Goal: Communication & Community: Participate in discussion

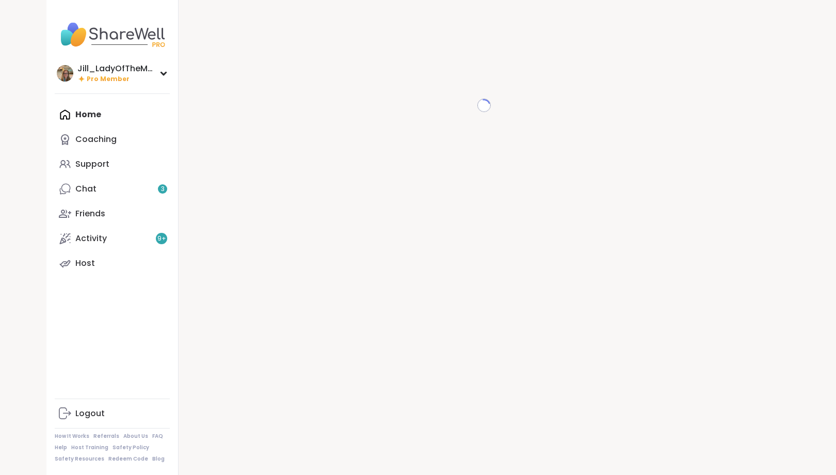
click at [102, 118] on div "Home Coaching Support Chat 3 Friends Activity 9 + Host" at bounding box center [112, 188] width 115 height 173
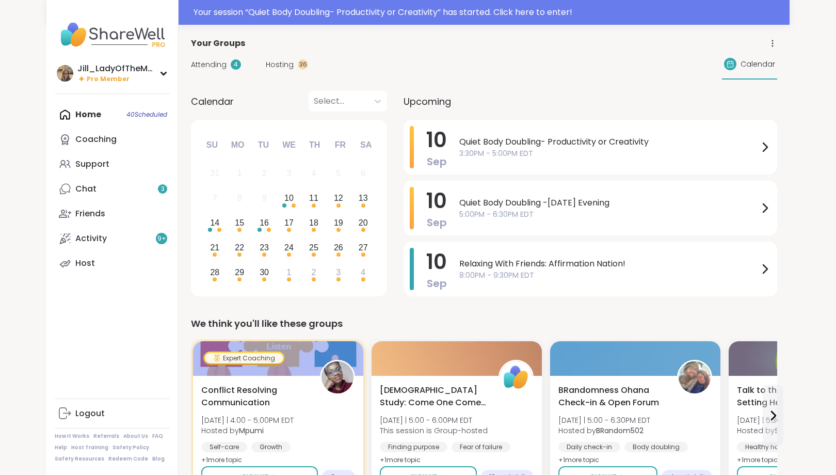
click at [267, 66] on span "Hosting" at bounding box center [280, 64] width 28 height 11
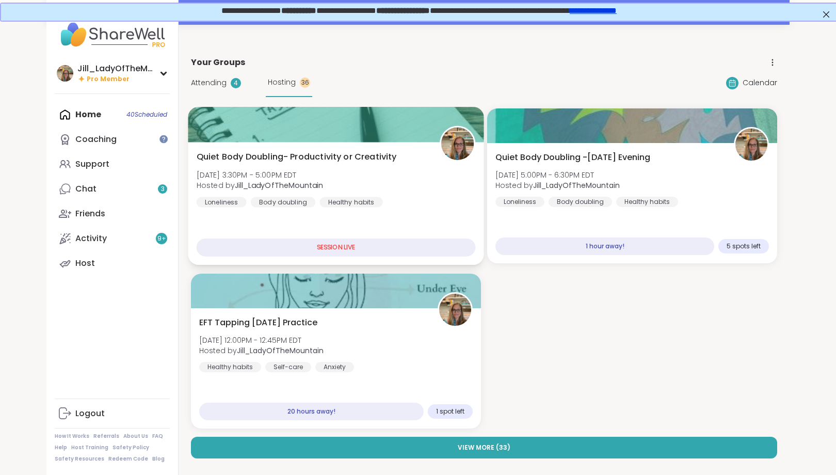
click at [372, 182] on div "Quiet Body Doubling- Productivity or Creativity [DATE] 3:30PM - 5:00PM EDT Host…" at bounding box center [336, 179] width 279 height 57
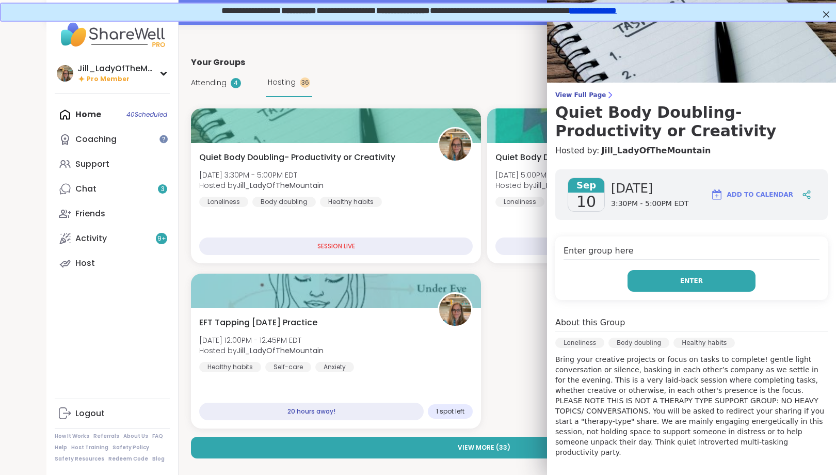
click at [715, 286] on button "Enter" at bounding box center [692, 281] width 128 height 22
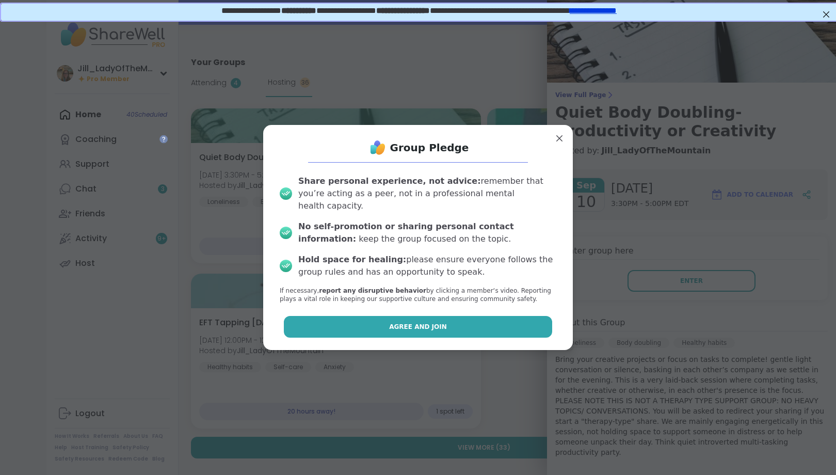
click at [403, 316] on button "Agree and Join" at bounding box center [418, 327] width 269 height 22
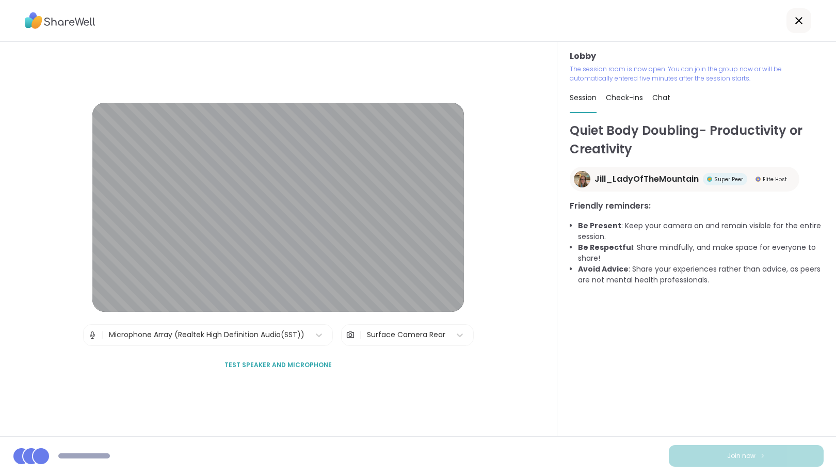
click at [419, 329] on div "Surface Camera Rear" at bounding box center [406, 334] width 78 height 11
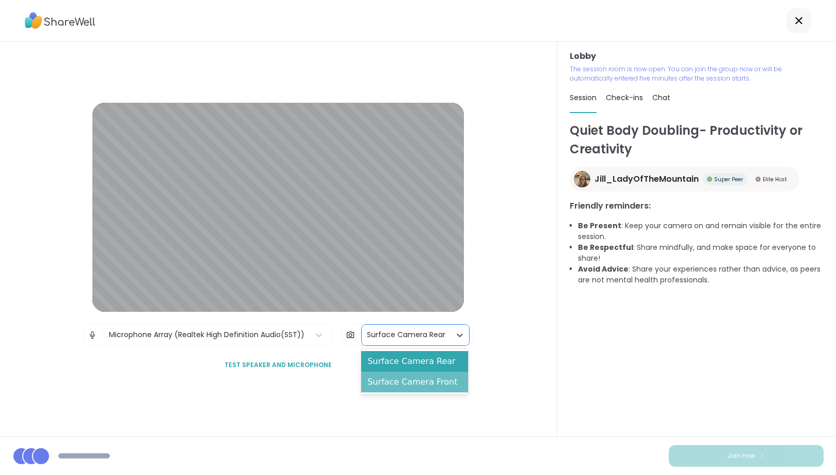
click at [420, 380] on div "Surface Camera Front" at bounding box center [414, 382] width 107 height 21
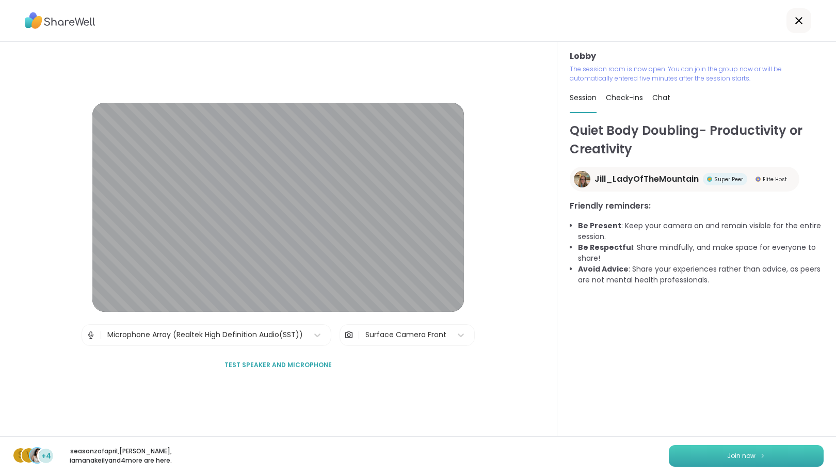
click at [738, 461] on button "Join now" at bounding box center [746, 456] width 155 height 22
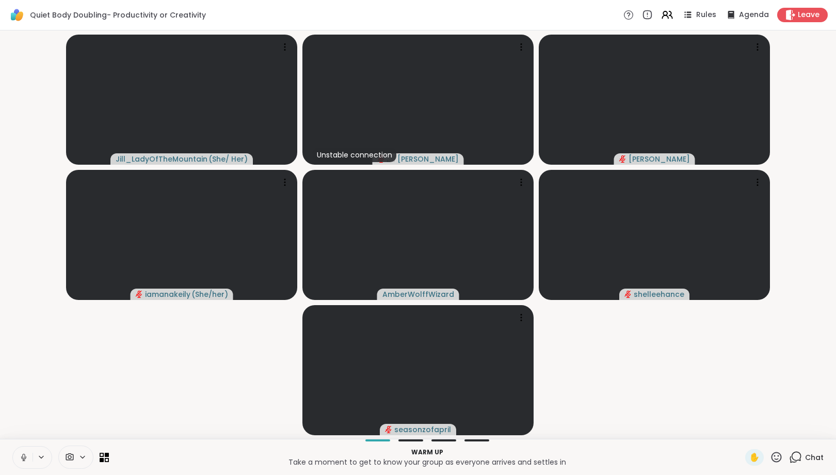
click at [802, 454] on icon at bounding box center [795, 457] width 13 height 13
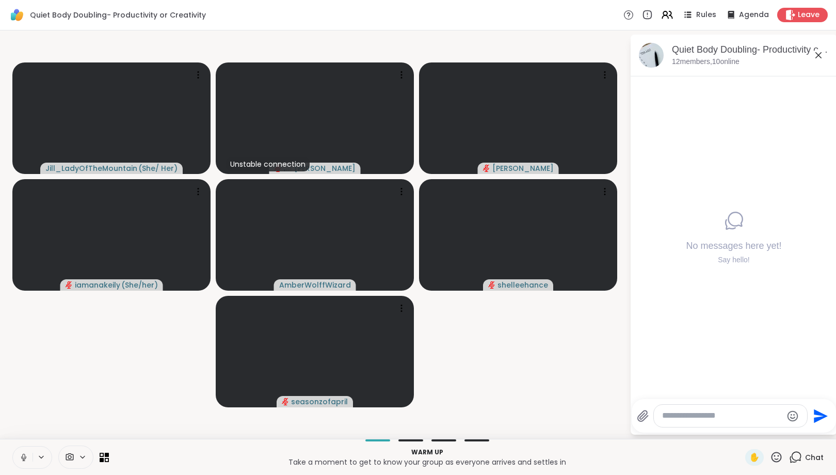
click at [84, 453] on icon at bounding box center [82, 457] width 8 height 9
click at [101, 425] on div at bounding box center [98, 421] width 18 height 18
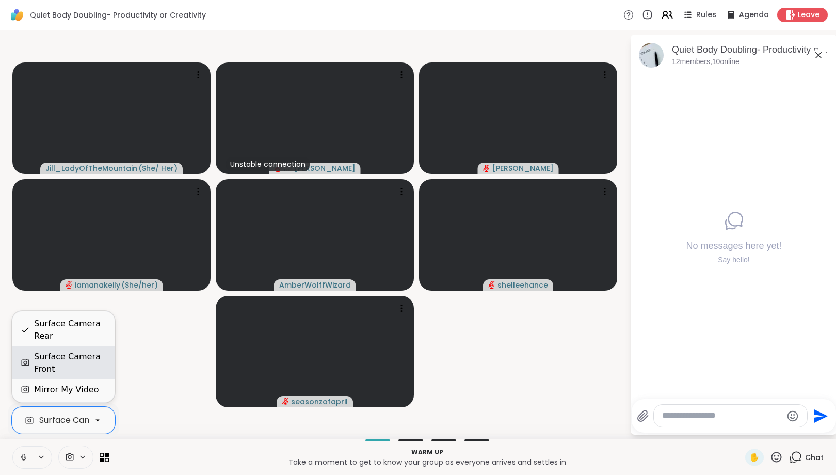
click at [85, 356] on div "Surface Camera Front" at bounding box center [70, 363] width 72 height 25
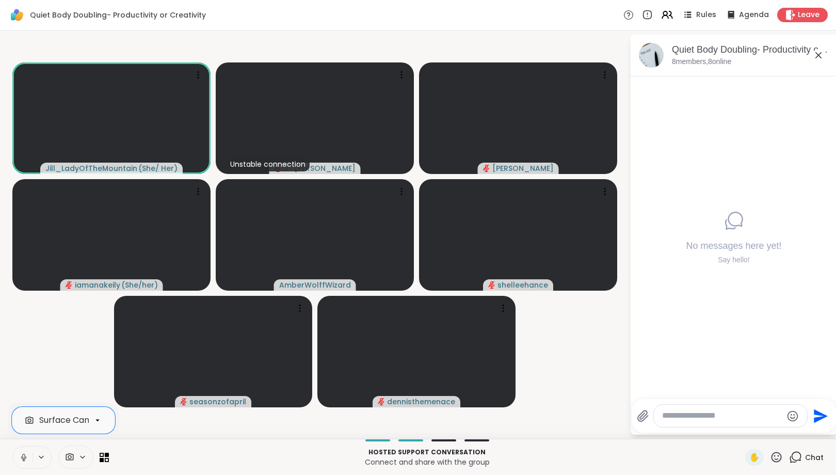
click at [692, 416] on textarea "Type your message" at bounding box center [722, 415] width 120 height 11
click at [697, 13] on div "Rules" at bounding box center [699, 14] width 36 height 13
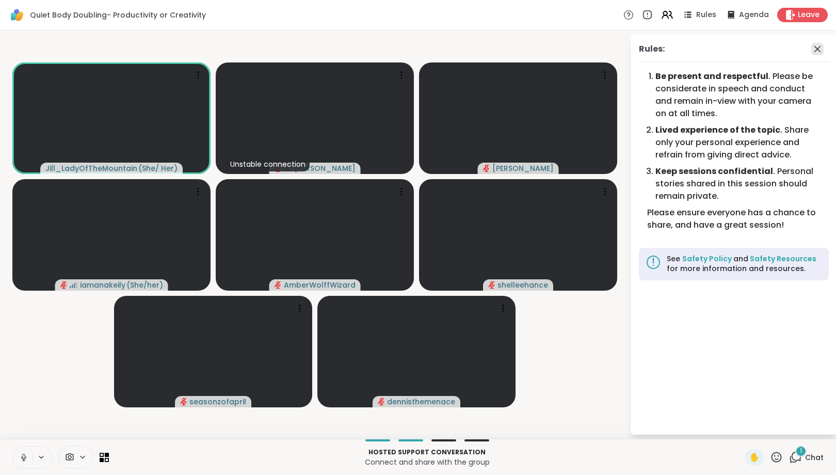
click at [818, 50] on icon at bounding box center [818, 49] width 6 height 6
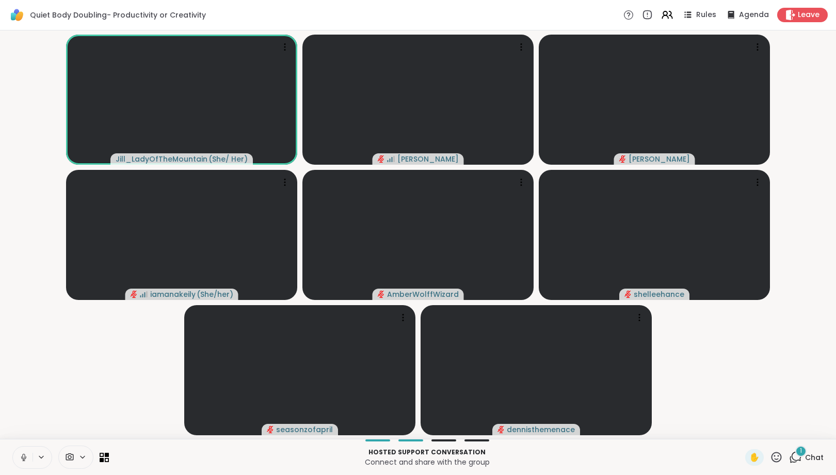
click at [807, 453] on div "1" at bounding box center [801, 451] width 11 height 11
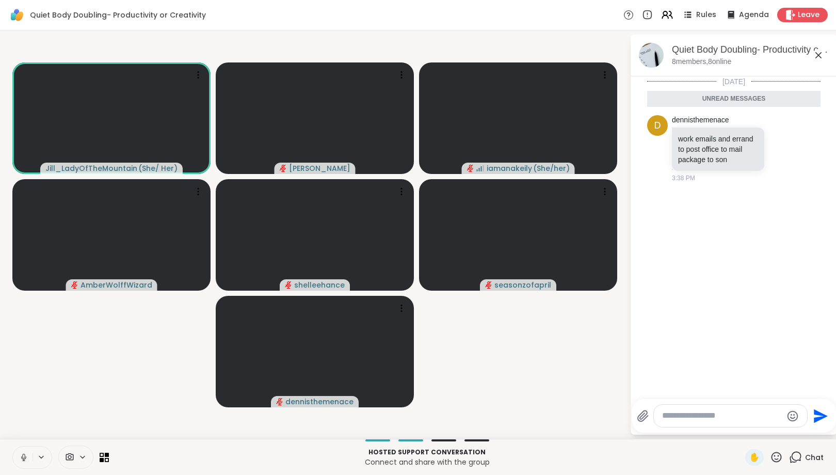
click at [682, 419] on textarea "Type your message" at bounding box center [722, 415] width 120 height 11
click at [683, 418] on textarea "Type your message" at bounding box center [722, 415] width 120 height 11
click at [694, 417] on textarea "Type your message" at bounding box center [722, 415] width 120 height 11
type textarea "**********"
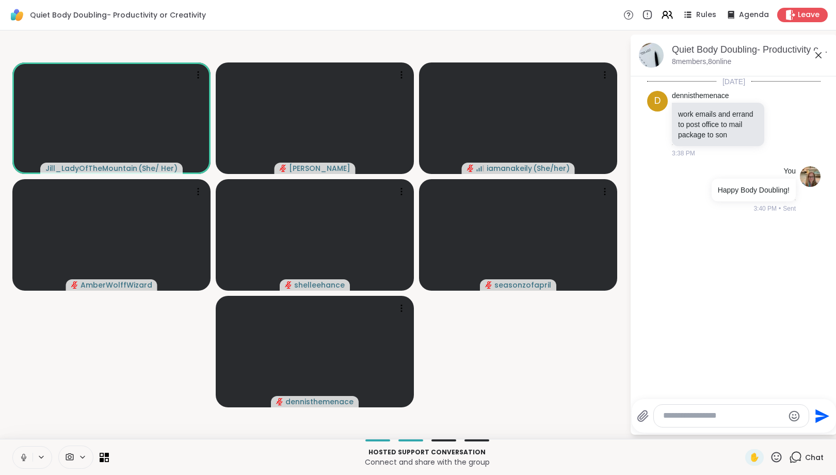
click at [25, 460] on icon at bounding box center [23, 457] width 9 height 9
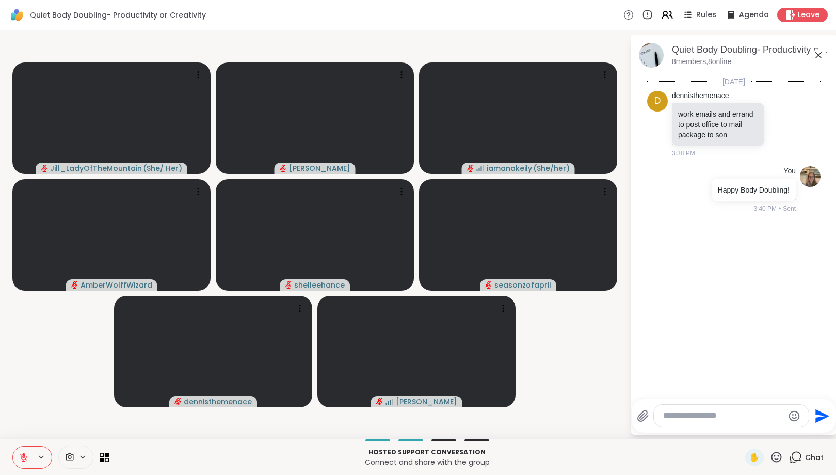
click at [690, 419] on textarea "Type your message" at bounding box center [724, 415] width 120 height 11
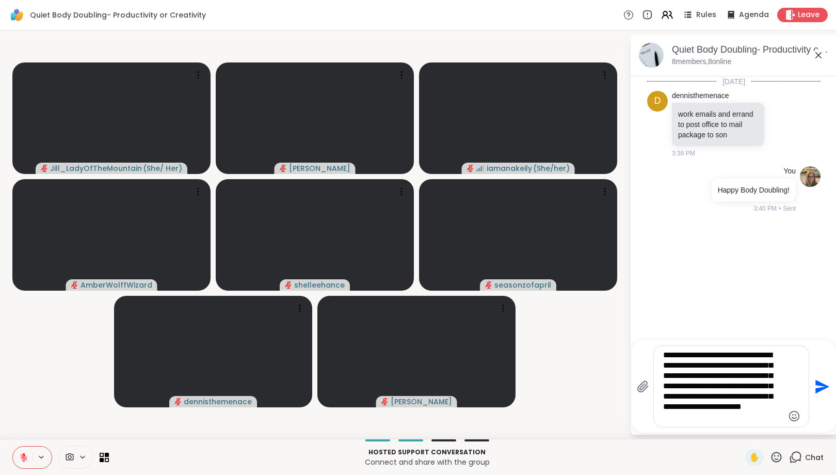
type textarea "**********"
click at [797, 416] on icon "Emoji picker" at bounding box center [794, 416] width 12 height 12
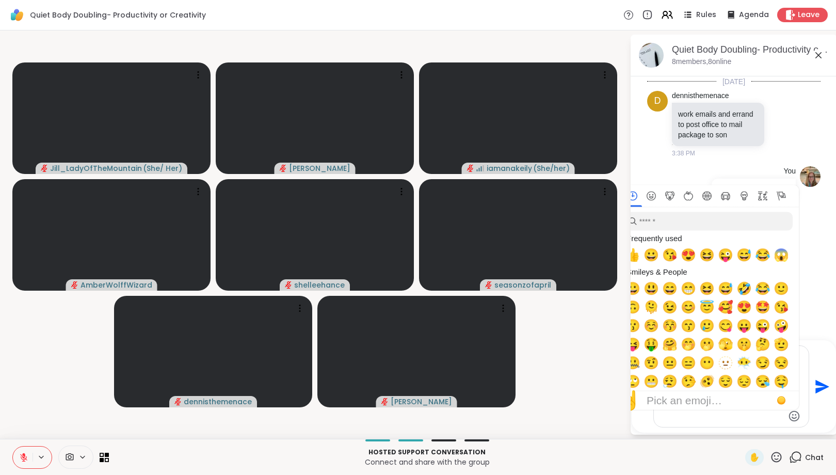
click at [795, 415] on icon "Emoji picker" at bounding box center [794, 415] width 11 height 11
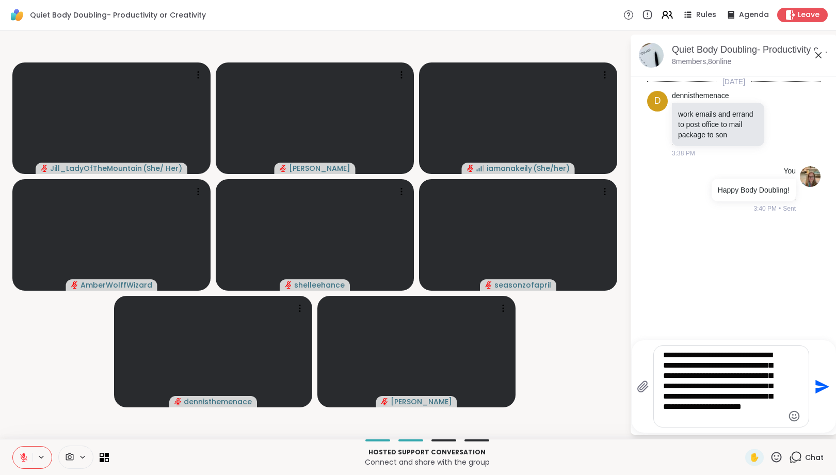
click at [795, 415] on icon "Emoji picker" at bounding box center [794, 415] width 11 height 11
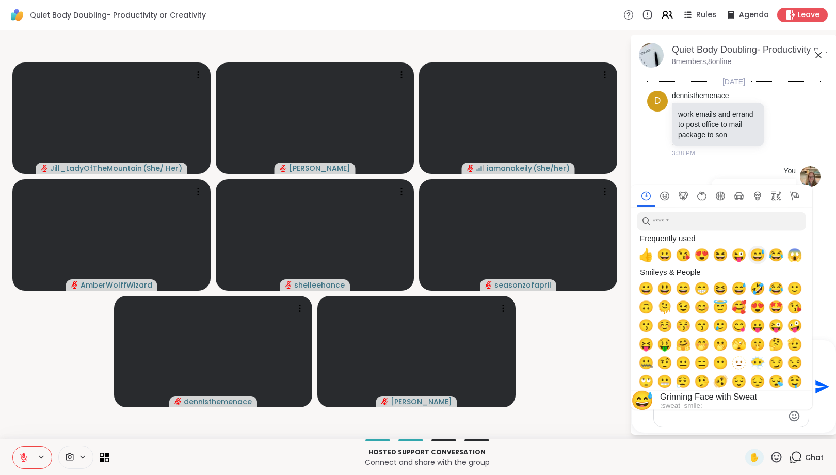
click at [776, 259] on span "😂" at bounding box center [776, 255] width 15 height 14
click at [617, 456] on p "Hosted support conversation" at bounding box center [427, 452] width 624 height 9
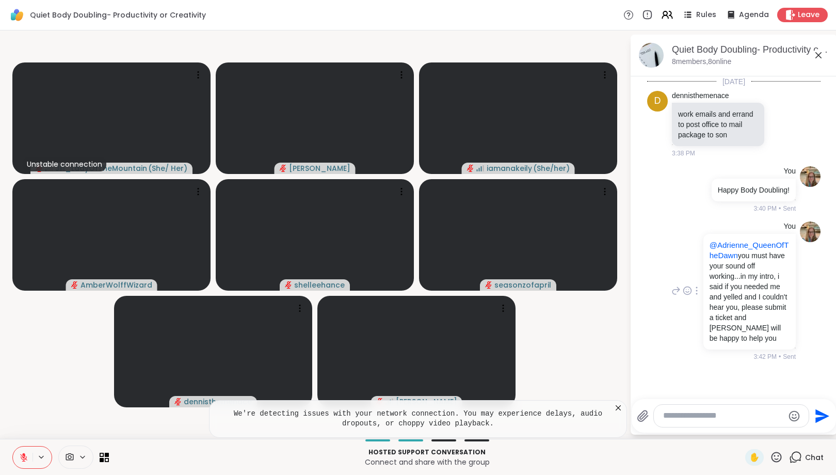
click at [701, 289] on div at bounding box center [696, 291] width 9 height 12
click at [707, 300] on div at bounding box center [696, 305] width 43 height 19
click at [677, 293] on icon at bounding box center [676, 291] width 9 height 12
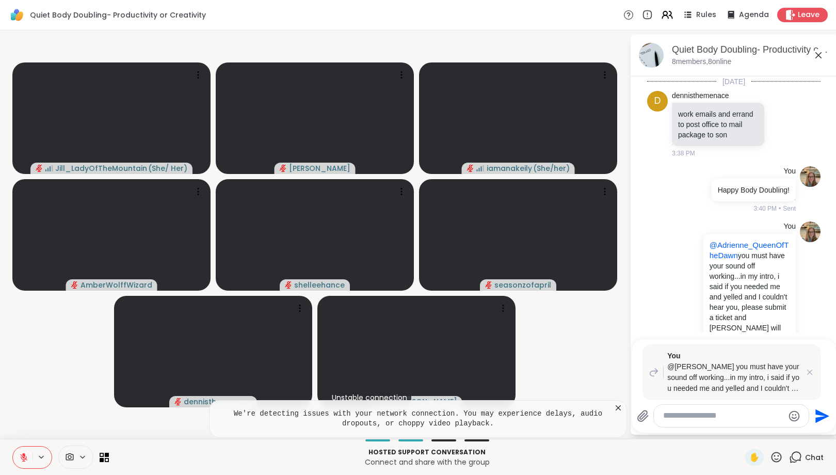
click at [671, 419] on textarea "Type your message" at bounding box center [724, 415] width 120 height 11
type textarea "*"
type textarea "***"
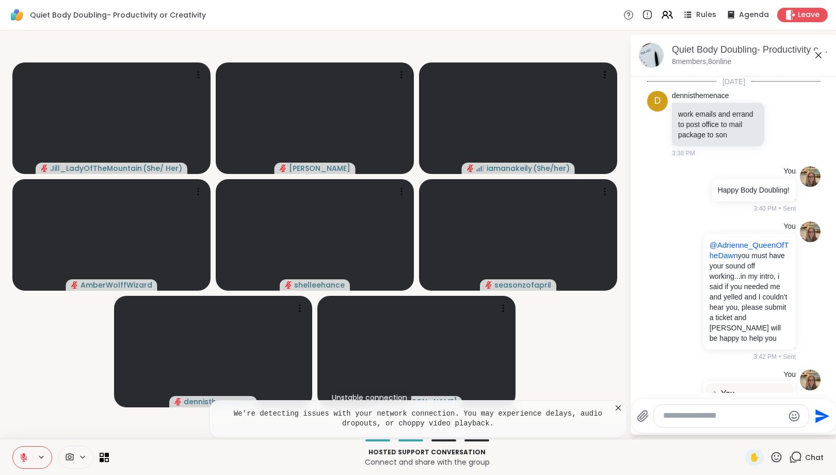
scroll to position [88, 0]
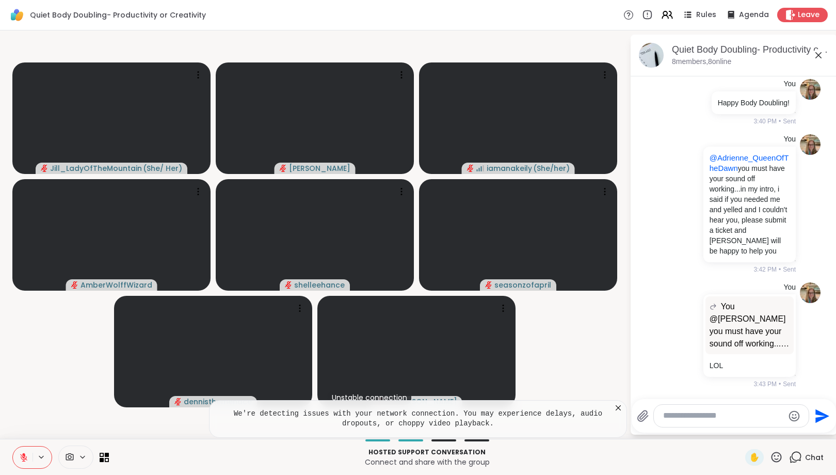
click at [618, 407] on icon at bounding box center [618, 408] width 10 height 10
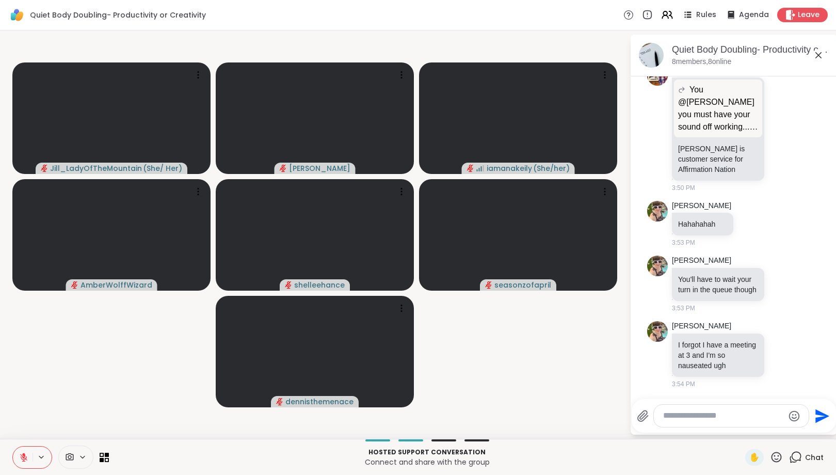
scroll to position [430, 0]
click at [690, 419] on textarea "Type your message" at bounding box center [724, 415] width 120 height 11
paste textarea "**********"
type textarea "**********"
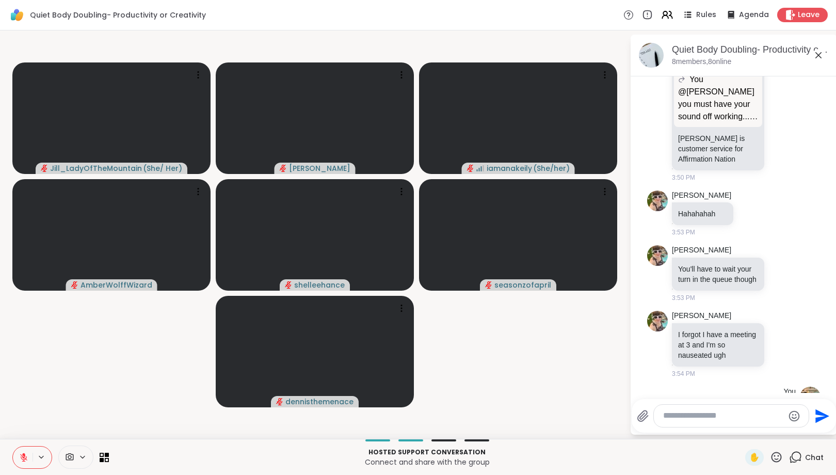
scroll to position [516, 0]
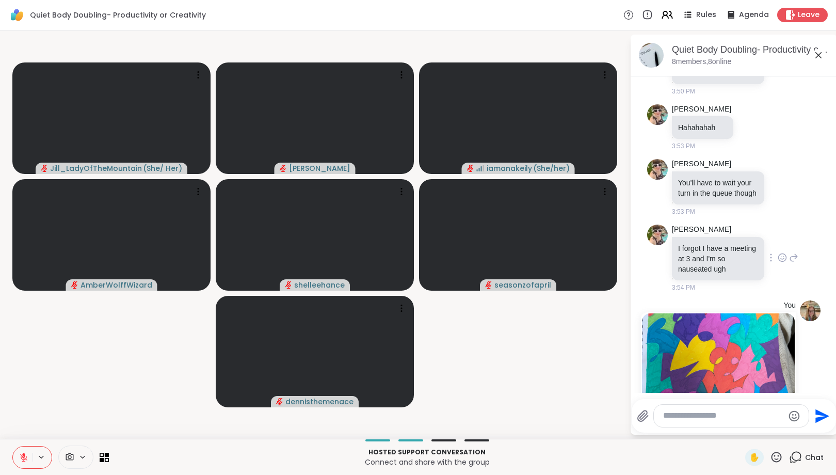
click at [787, 262] on icon at bounding box center [783, 258] width 8 height 8
click at [726, 246] on div "Select Reaction: Sad" at bounding box center [723, 240] width 9 height 9
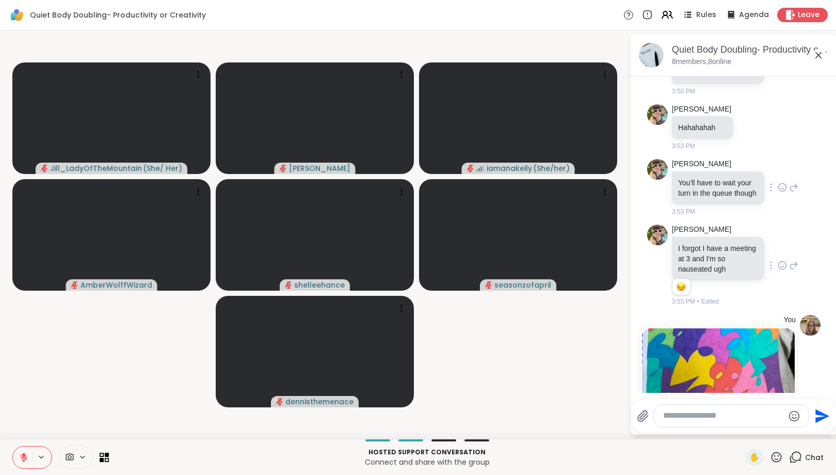
click at [786, 193] on icon at bounding box center [782, 187] width 9 height 10
click at [660, 173] on div "Select Reaction: Joy" at bounding box center [655, 170] width 9 height 9
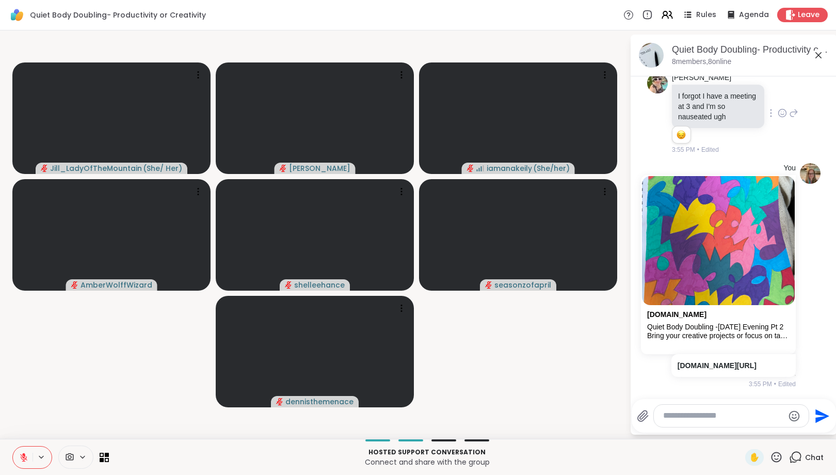
scroll to position [714, 0]
click at [686, 419] on textarea "Type your message" at bounding box center [724, 415] width 120 height 11
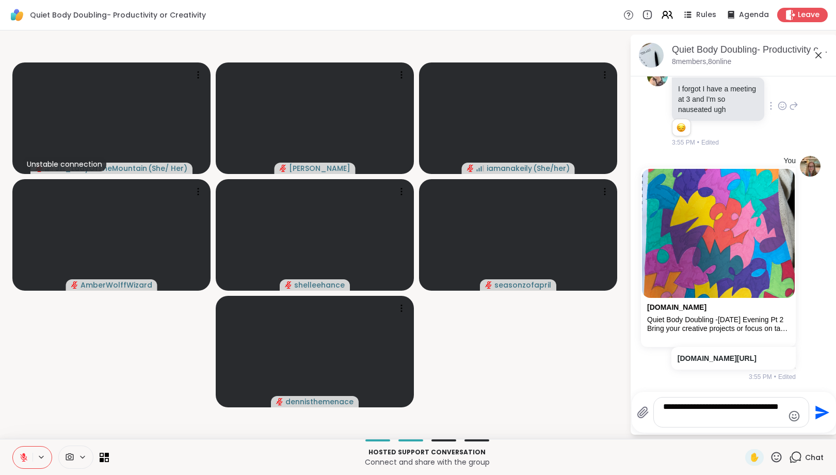
type textarea "**********"
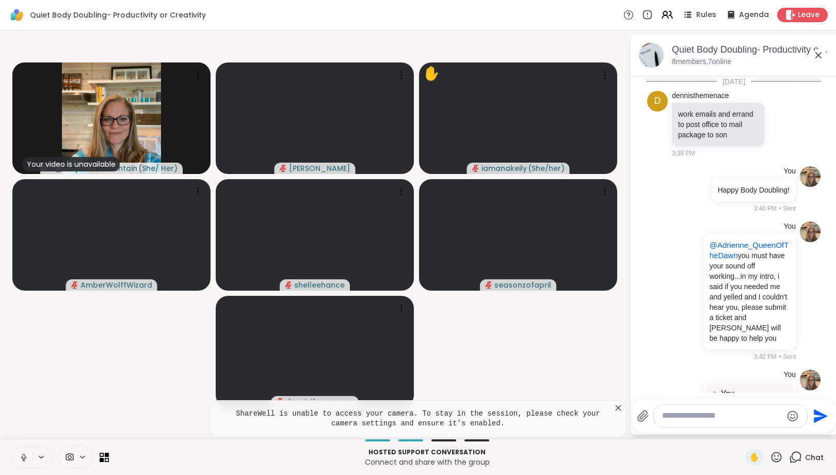
scroll to position [779, 0]
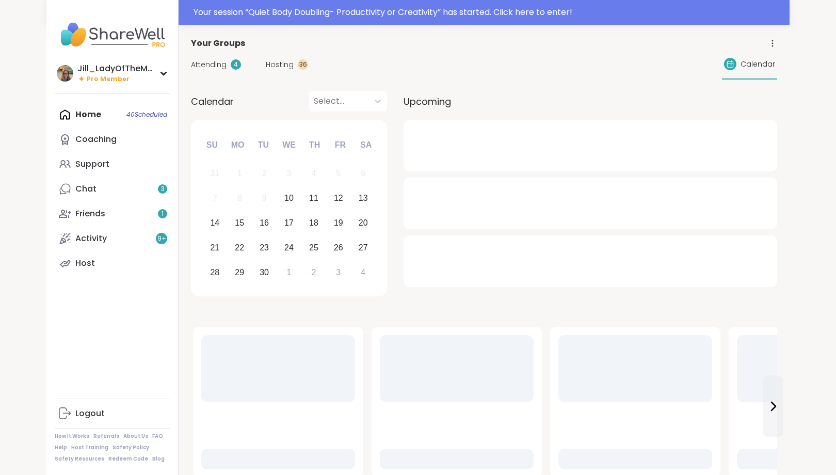
click at [206, 62] on span "Attending" at bounding box center [209, 64] width 36 height 11
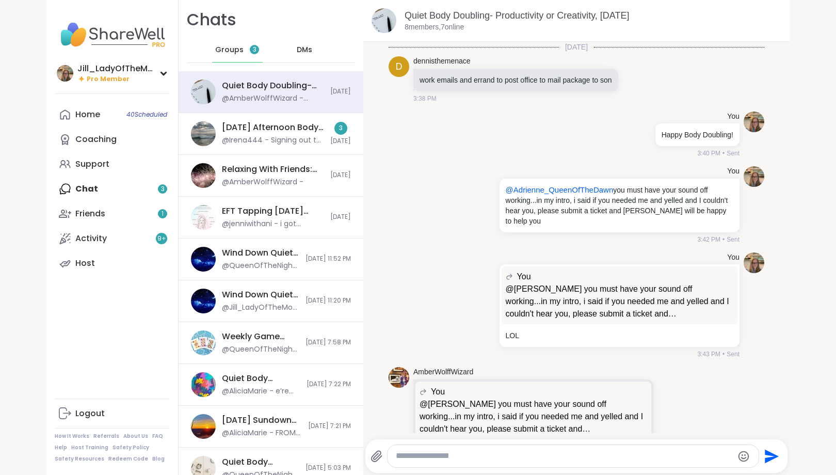
click at [268, 137] on div "@Irena444 - Signing out to get on the road now. Thanks so much, Amber!" at bounding box center [273, 140] width 102 height 10
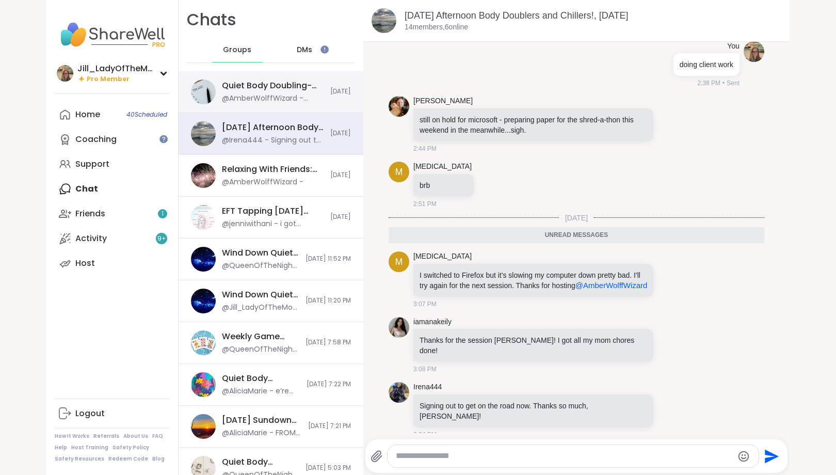
click at [265, 94] on div "@AmberWolffWizard - Adrienne is customer service for Affirmation Nation" at bounding box center [273, 98] width 102 height 10
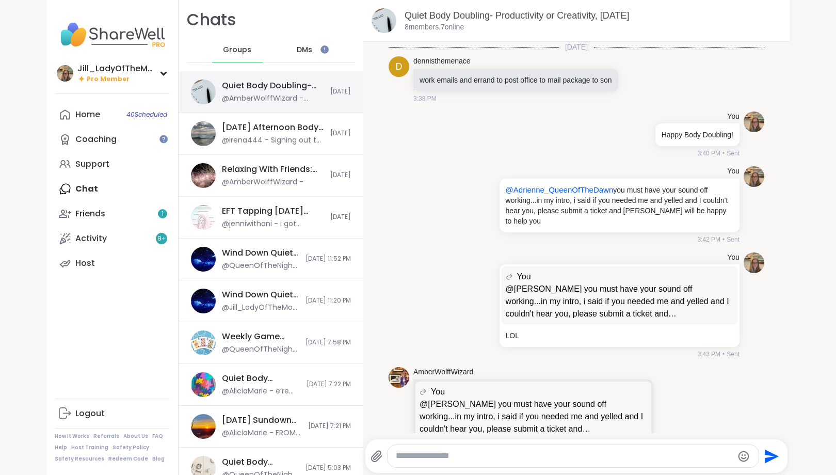
scroll to position [35, 0]
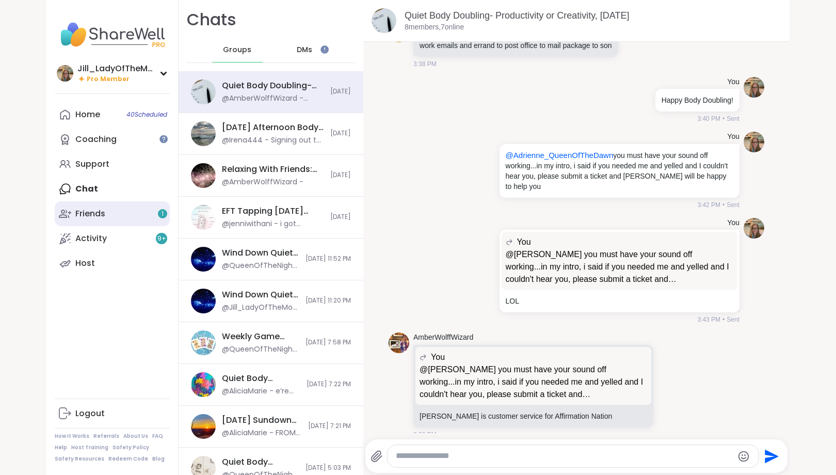
click at [144, 215] on link "Friends 1" at bounding box center [112, 213] width 115 height 25
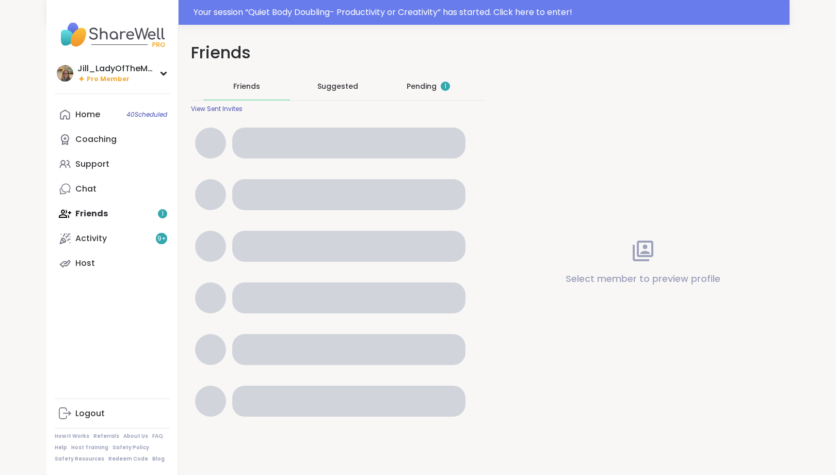
click at [426, 89] on div "Pending 1" at bounding box center [428, 86] width 43 height 10
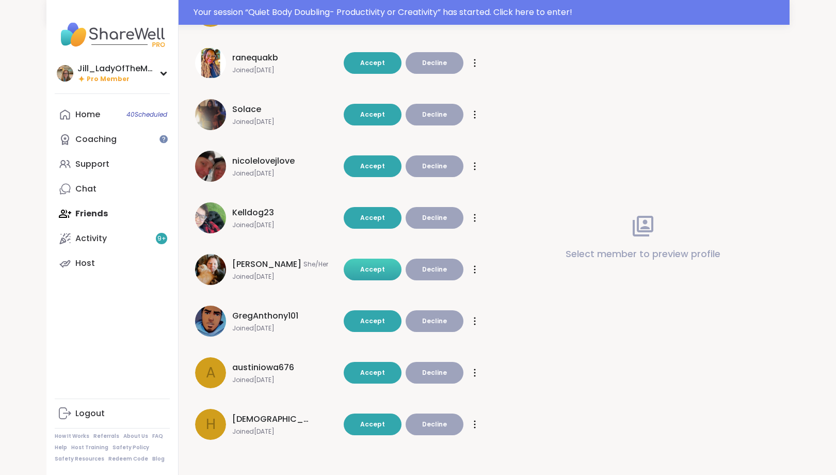
click at [389, 267] on button "Accept" at bounding box center [373, 270] width 58 height 22
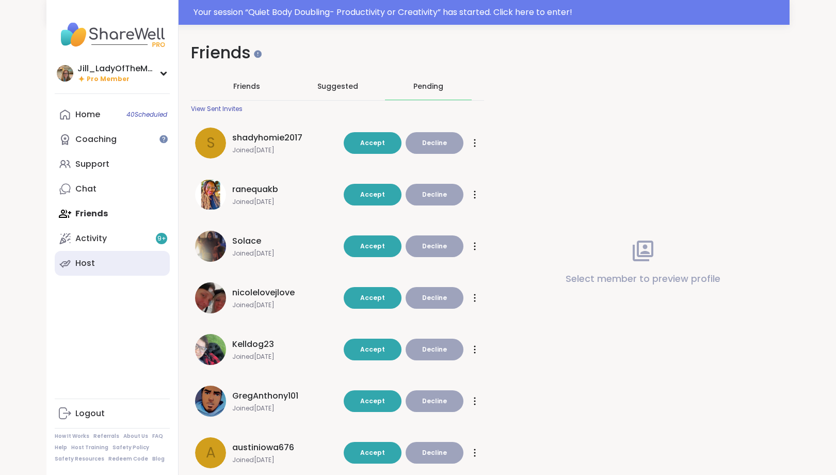
click at [130, 260] on link "Host" at bounding box center [112, 263] width 115 height 25
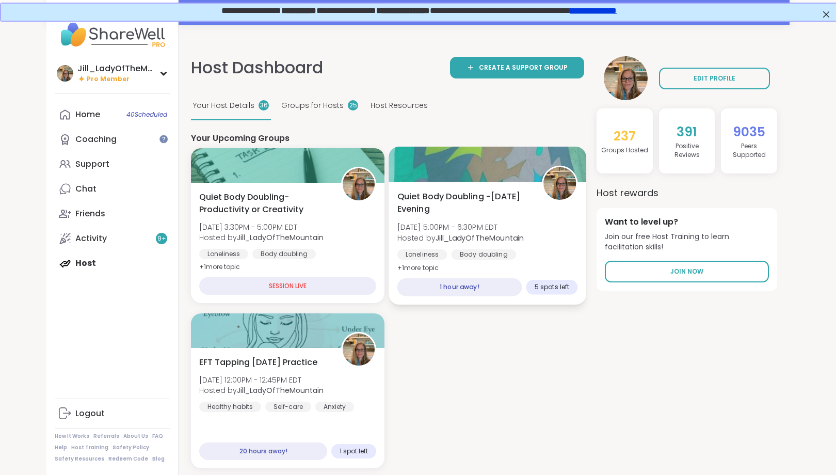
click at [479, 231] on span "[DATE] 5:00PM - 6:30PM EDT" at bounding box center [461, 227] width 127 height 10
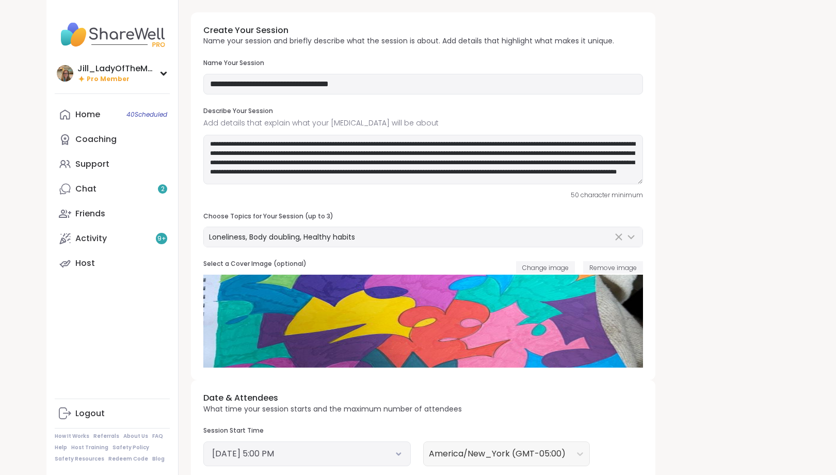
type input "**********"
type input "**"
click at [398, 86] on input "**********" at bounding box center [423, 84] width 440 height 21
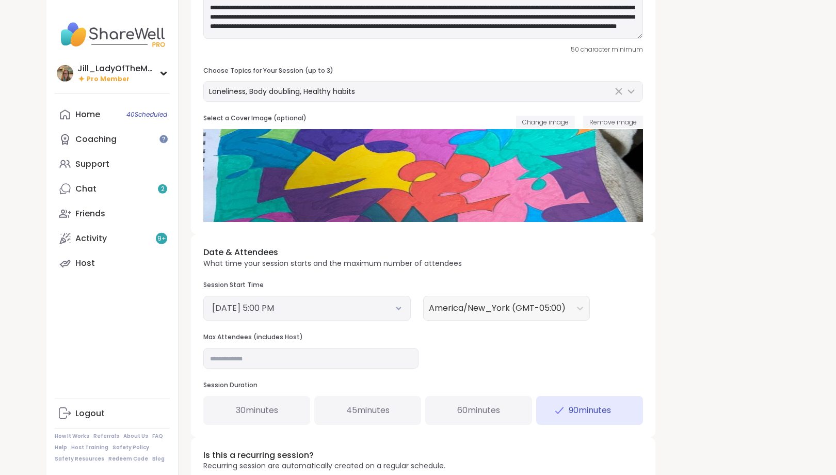
scroll to position [167, 0]
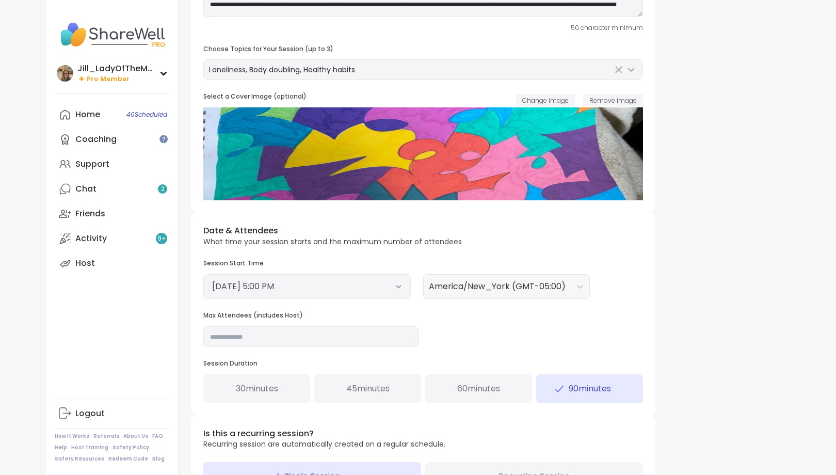
type input "**********"
click at [401, 287] on icon at bounding box center [399, 287] width 4 height 2
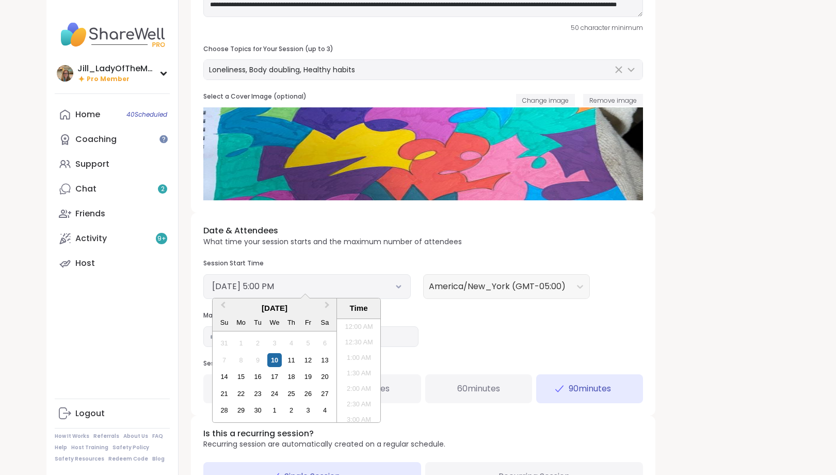
scroll to position [483, 0]
click at [358, 415] on li "6:30 PM" at bounding box center [359, 416] width 44 height 15
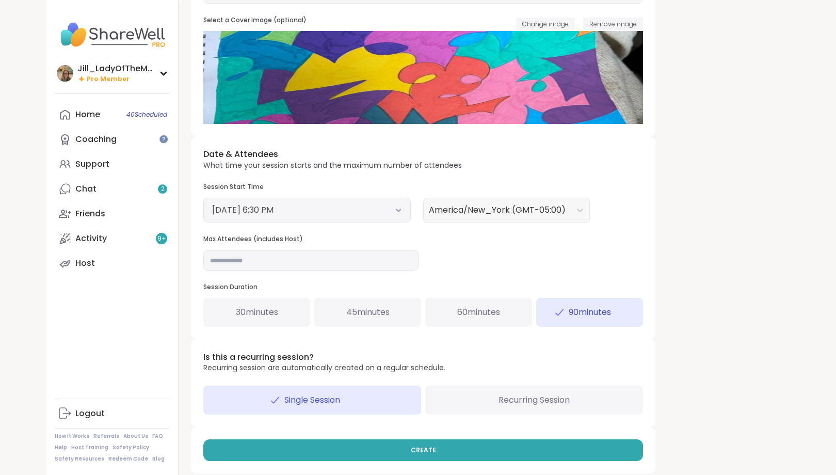
scroll to position [252, 0]
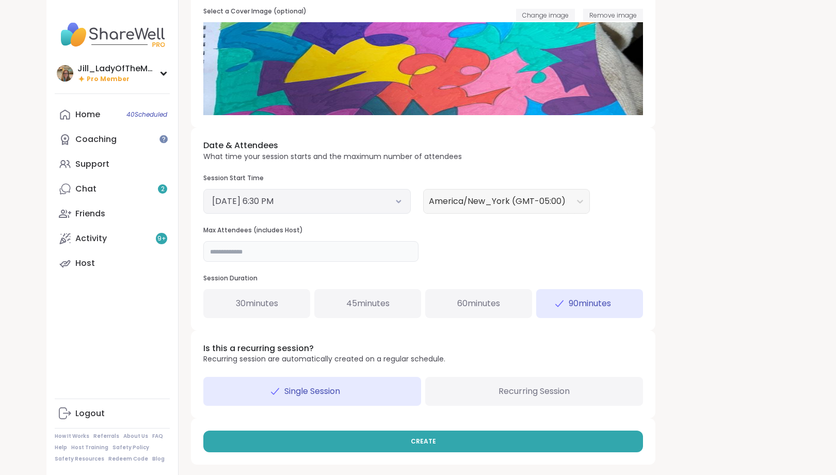
click at [243, 254] on input "**" at bounding box center [310, 251] width 215 height 21
type input "**"
click at [539, 254] on div "Date & Attendees What time your session starts and the maximum number of attend…" at bounding box center [423, 229] width 465 height 202
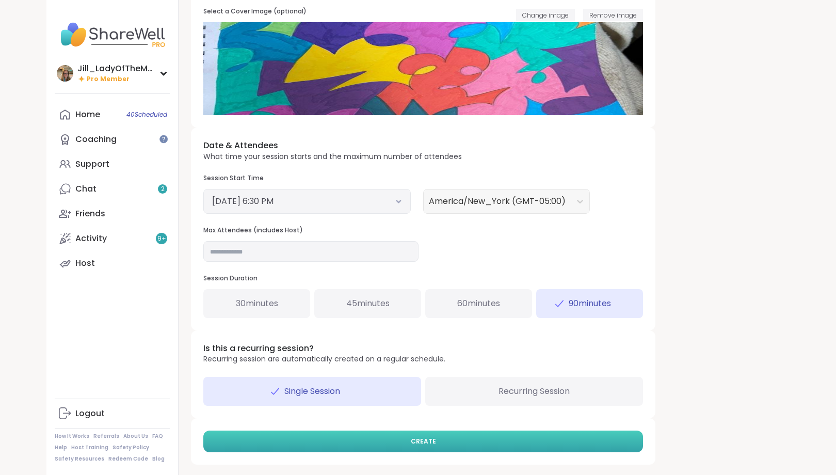
click at [411, 443] on button "CREATE" at bounding box center [423, 442] width 440 height 22
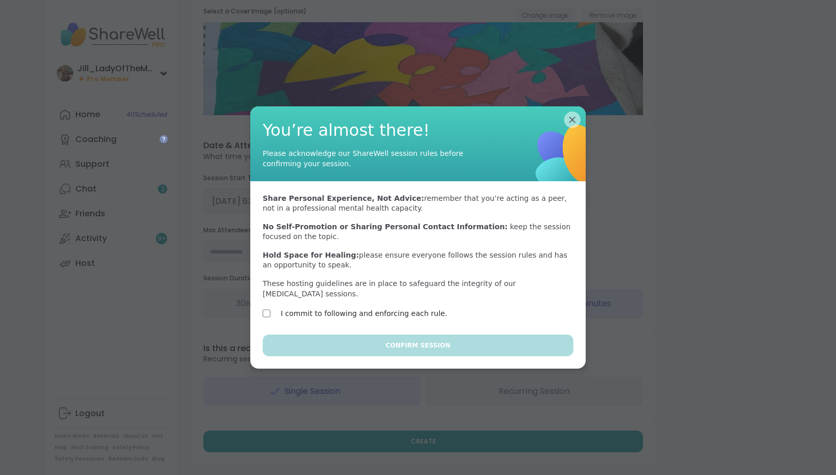
click at [390, 307] on label "I commit to following and enforcing each rule." at bounding box center [364, 313] width 167 height 12
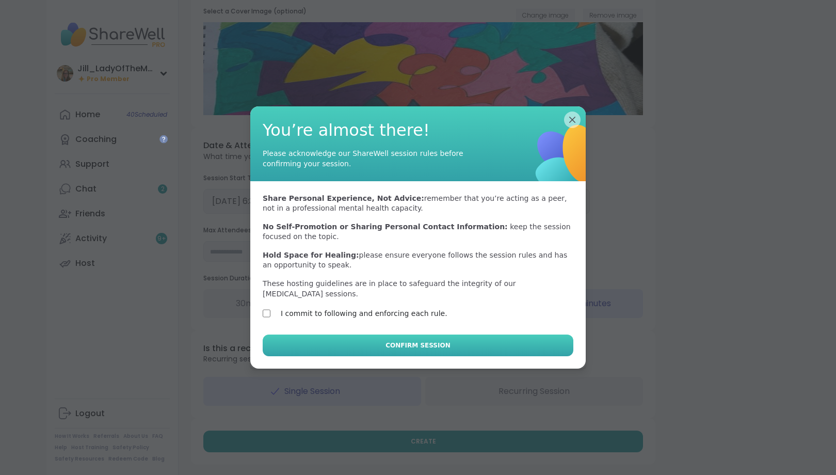
click at [398, 341] on span "Confirm Session" at bounding box center [418, 345] width 65 height 9
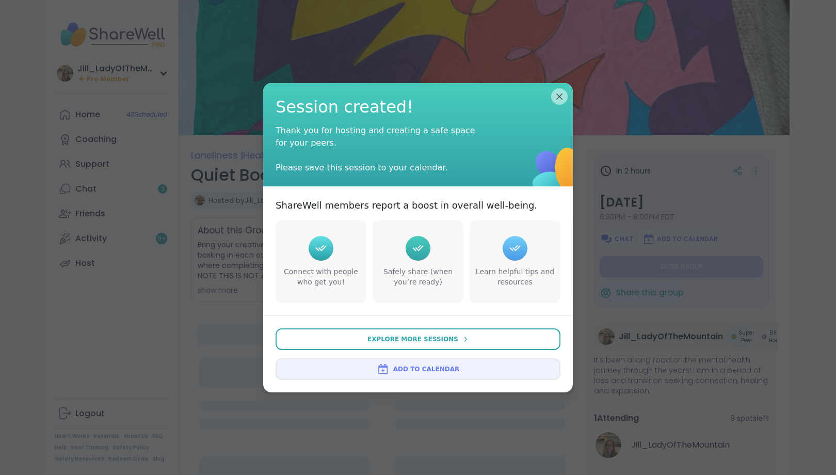
click at [416, 365] on span "Add to Calendar" at bounding box center [426, 369] width 66 height 9
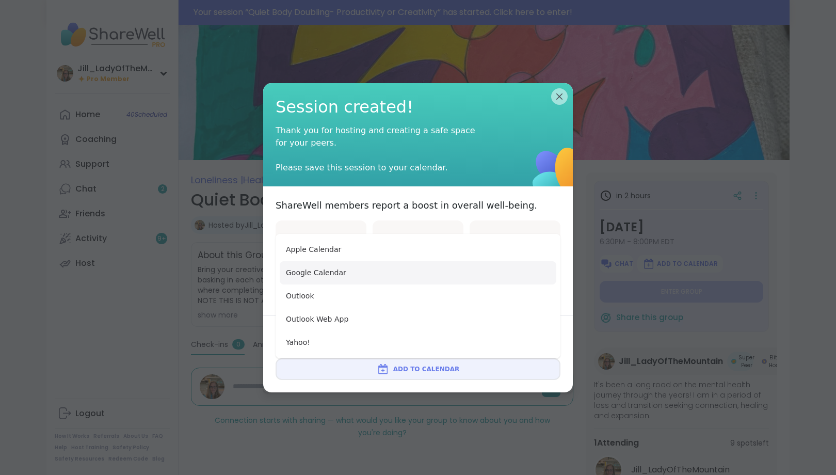
click at [428, 272] on button "Google Calendar" at bounding box center [418, 272] width 277 height 23
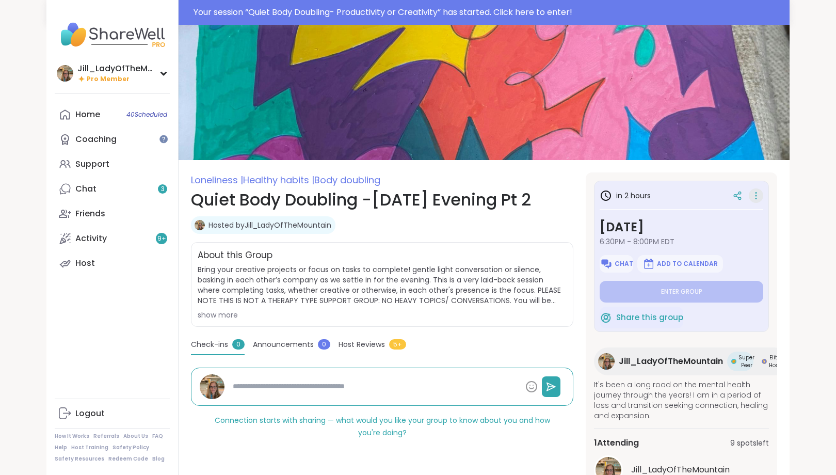
click at [760, 197] on icon at bounding box center [756, 195] width 10 height 14
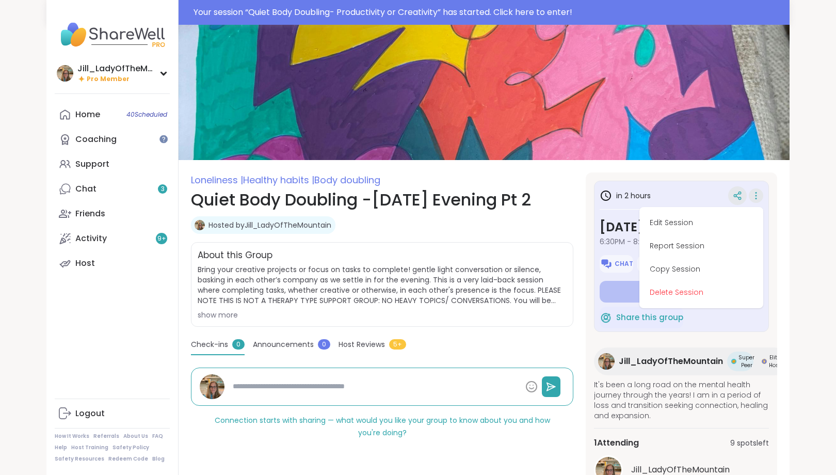
click at [744, 196] on div at bounding box center [738, 195] width 19 height 19
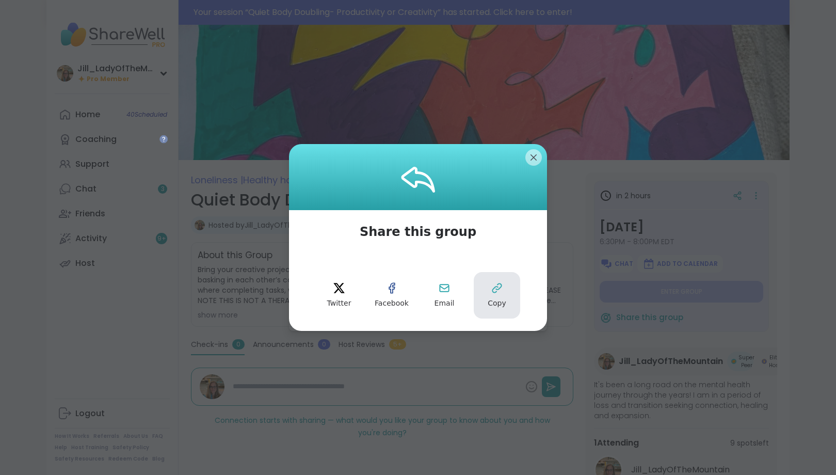
click at [496, 288] on icon at bounding box center [497, 288] width 9 height 9
type textarea "*"
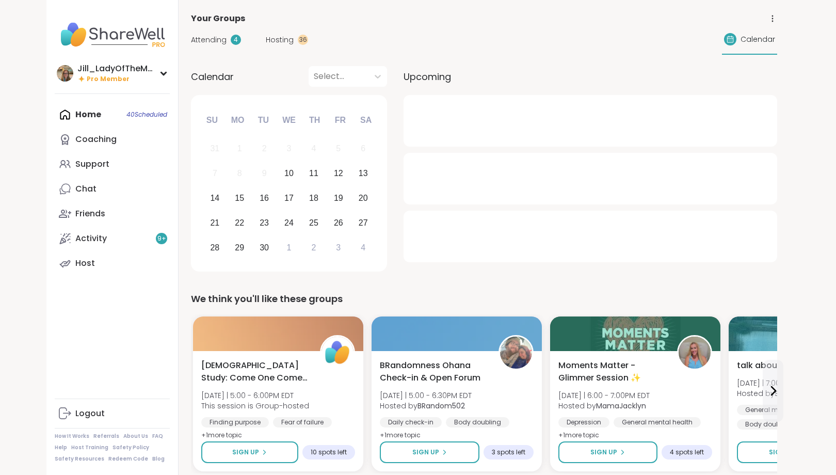
click at [291, 43] on span "Hosting" at bounding box center [280, 40] width 28 height 11
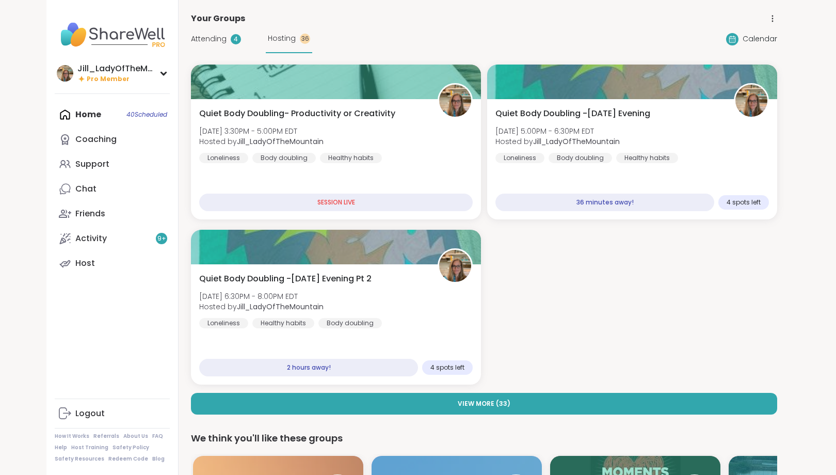
click at [319, 137] on b "Jill_LadyOfTheMountain" at bounding box center [280, 141] width 87 height 10
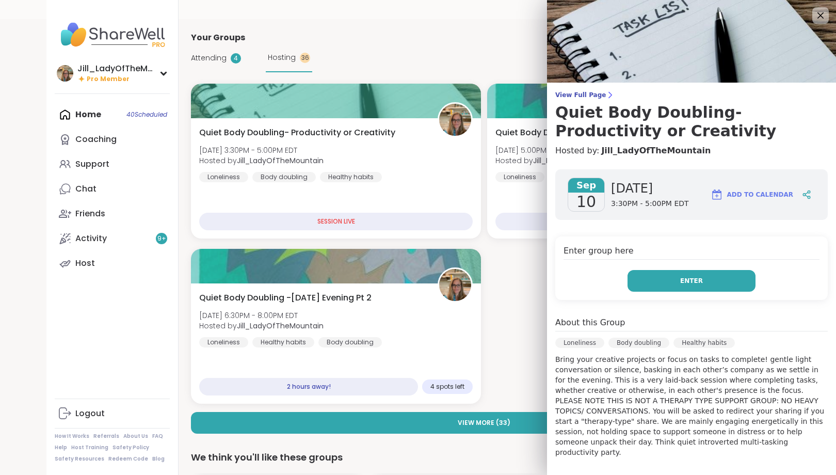
click at [689, 282] on span "Enter" at bounding box center [692, 280] width 23 height 9
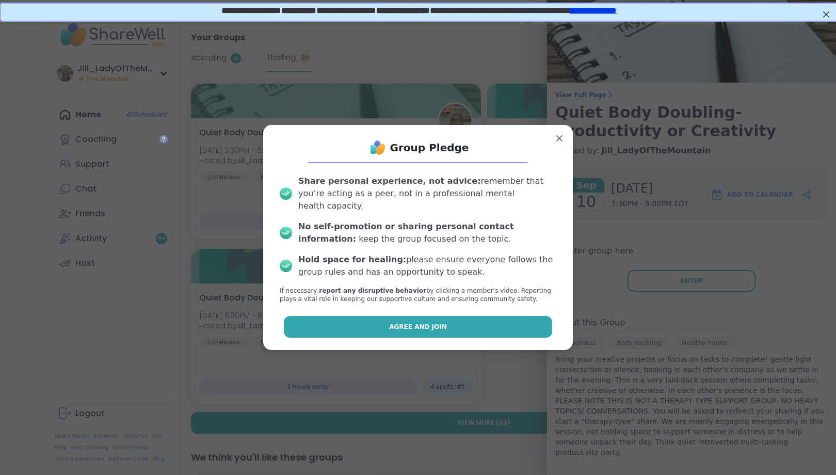
click at [448, 319] on button "Agree and Join" at bounding box center [418, 327] width 269 height 22
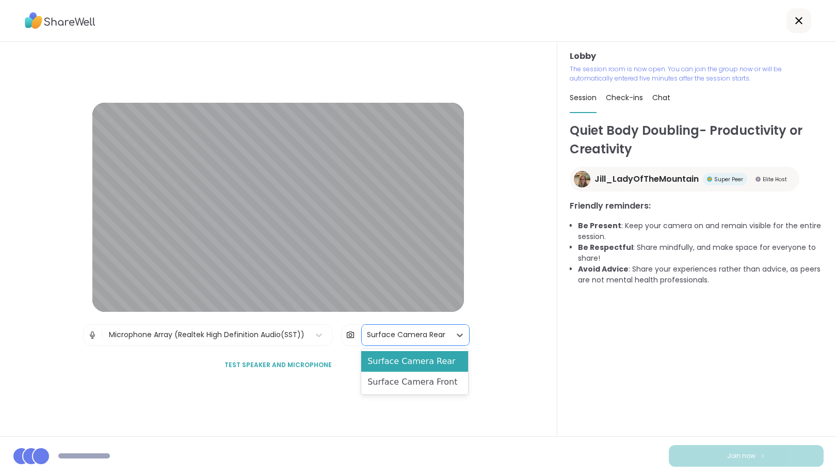
click at [444, 340] on div "Surface Camera Rear" at bounding box center [406, 335] width 89 height 21
click at [439, 380] on div "Surface Camera Front" at bounding box center [414, 382] width 107 height 21
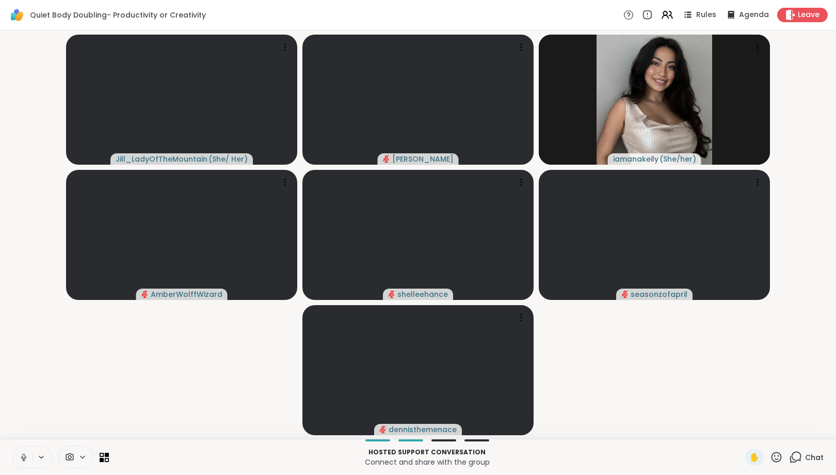
click at [79, 462] on div at bounding box center [75, 457] width 35 height 23
click at [96, 422] on icon at bounding box center [97, 420] width 9 height 9
click at [26, 456] on icon at bounding box center [23, 457] width 9 height 9
click at [804, 460] on div "Chat" at bounding box center [806, 457] width 35 height 17
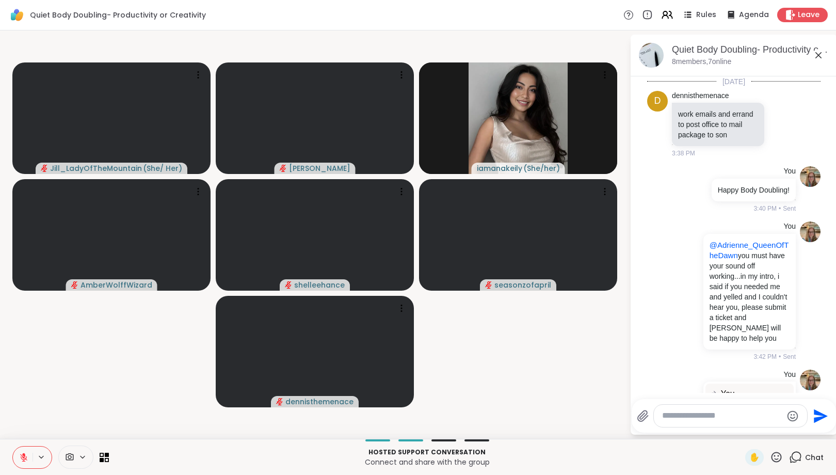
scroll to position [779, 0]
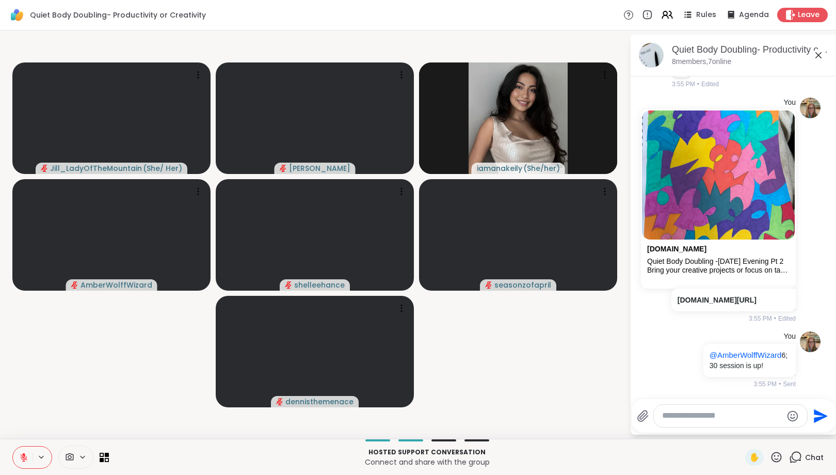
click at [740, 422] on div at bounding box center [730, 416] width 153 height 22
click at [743, 410] on div at bounding box center [730, 416] width 153 height 22
click at [744, 416] on textarea "Type your message" at bounding box center [722, 415] width 120 height 11
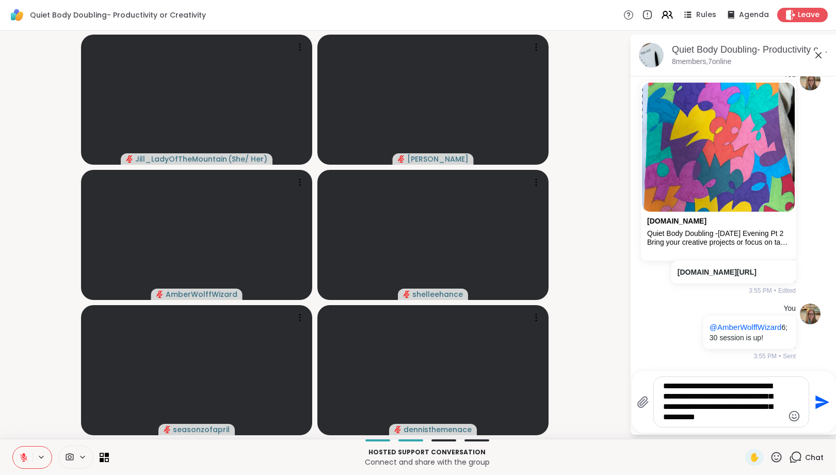
type textarea "**********"
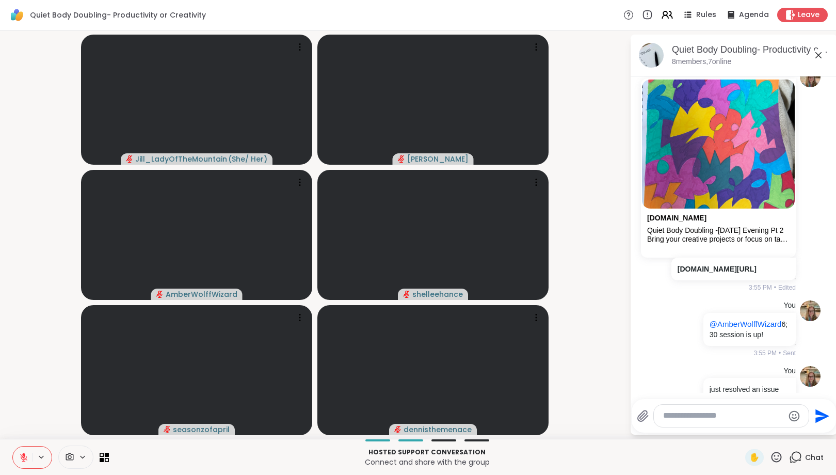
scroll to position [886, 0]
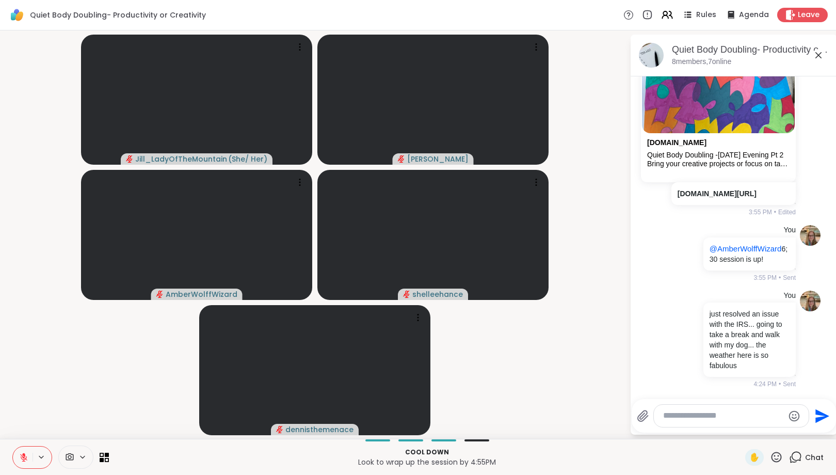
click at [20, 457] on icon at bounding box center [23, 457] width 9 height 9
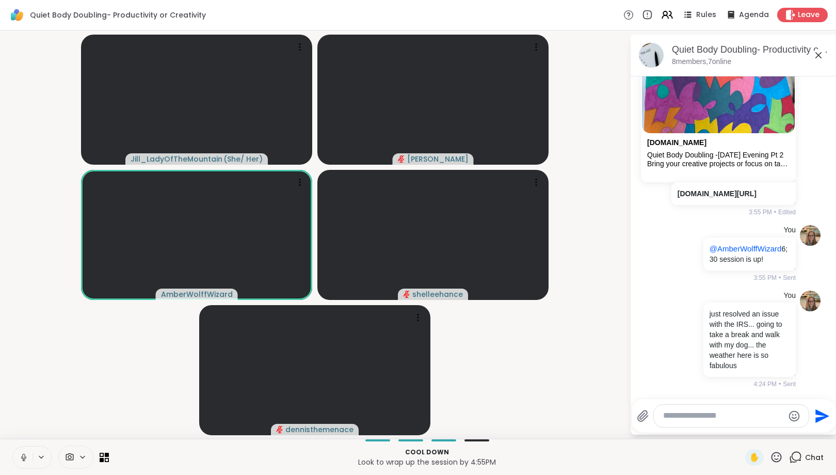
click at [676, 417] on textarea "Type your message" at bounding box center [724, 415] width 120 height 11
click at [696, 415] on textarea "Type your message" at bounding box center [724, 415] width 120 height 11
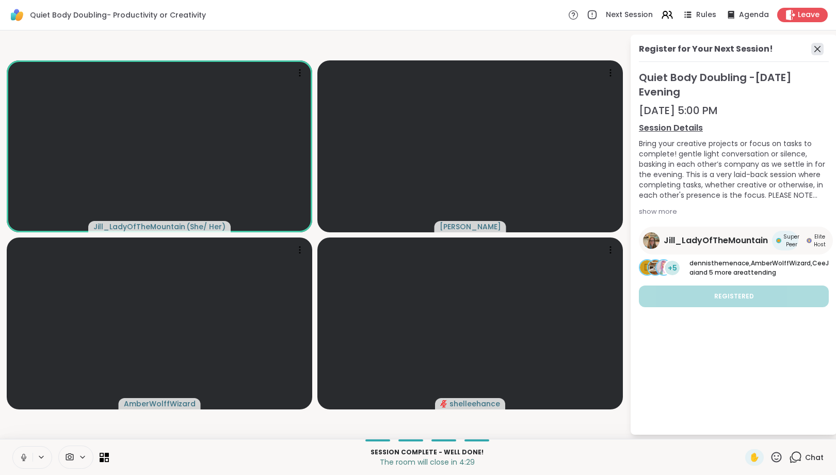
click at [819, 50] on icon at bounding box center [818, 49] width 6 height 6
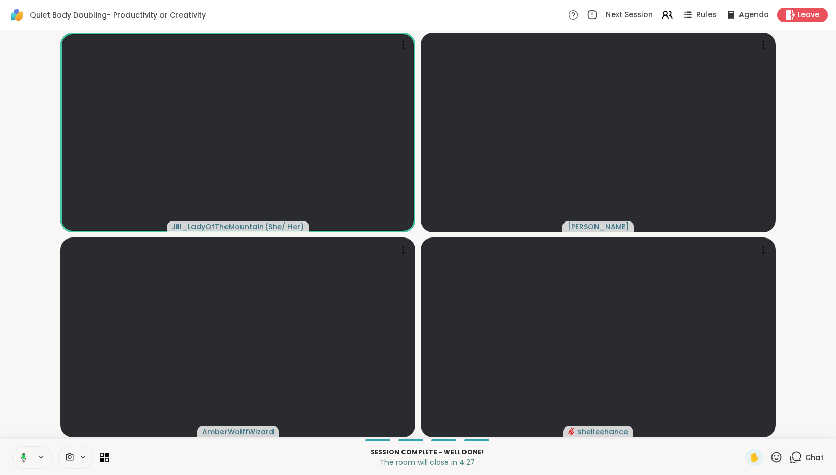
click at [805, 454] on div "Chat" at bounding box center [806, 457] width 35 height 17
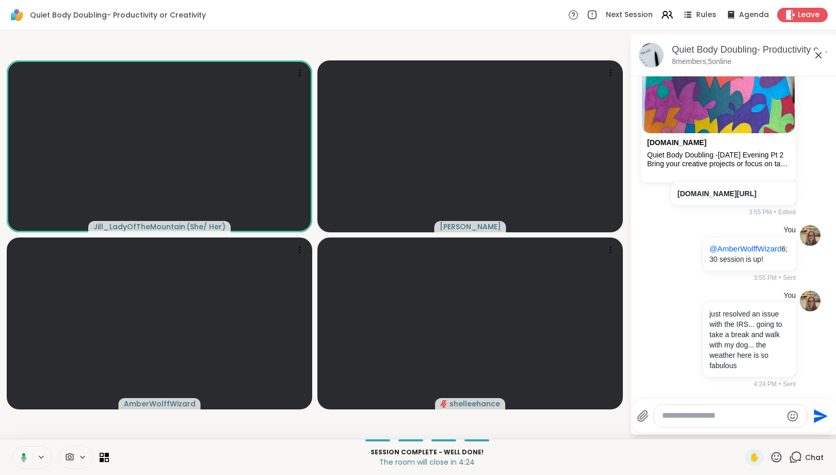
click at [726, 417] on textarea "Type your message" at bounding box center [722, 415] width 120 height 11
click at [727, 416] on textarea "Type your message" at bounding box center [722, 415] width 120 height 11
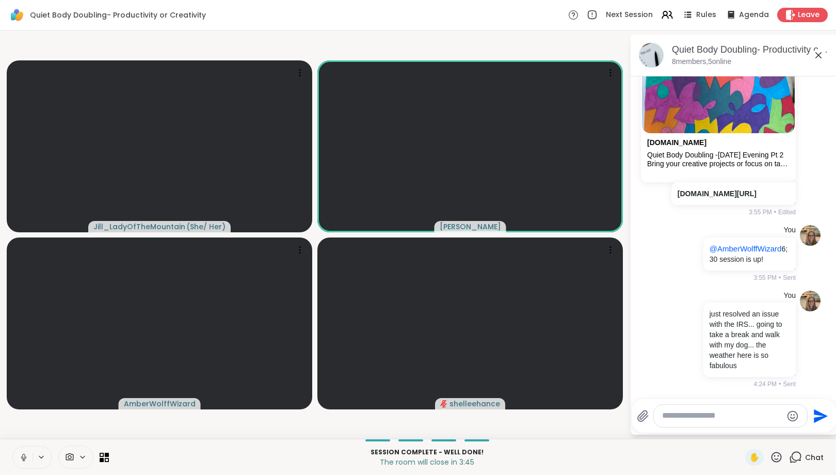
click at [688, 417] on textarea "Type your message" at bounding box center [722, 415] width 120 height 11
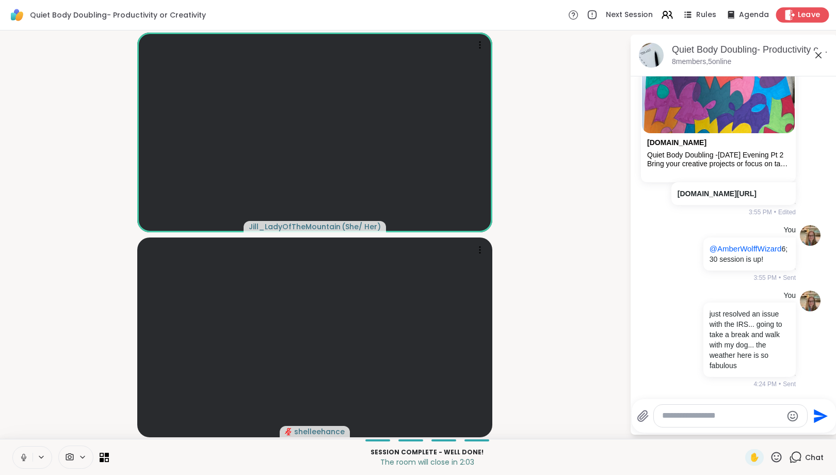
click at [817, 11] on span "Leave" at bounding box center [809, 15] width 23 height 11
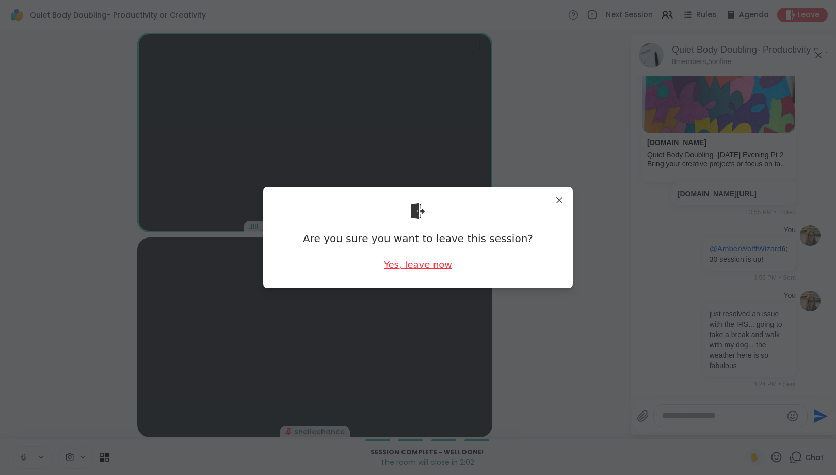
click at [413, 266] on div "Yes, leave now" at bounding box center [418, 264] width 68 height 13
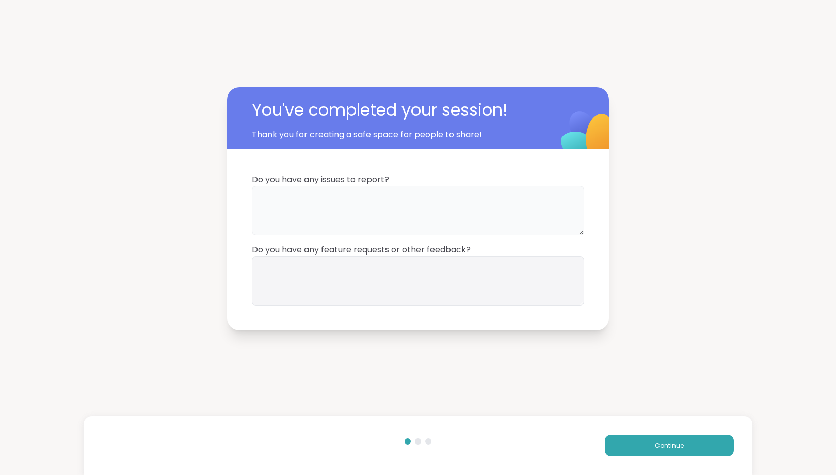
click at [426, 221] on textarea at bounding box center [418, 211] width 333 height 50
click at [686, 446] on button "Continue" at bounding box center [669, 446] width 129 height 22
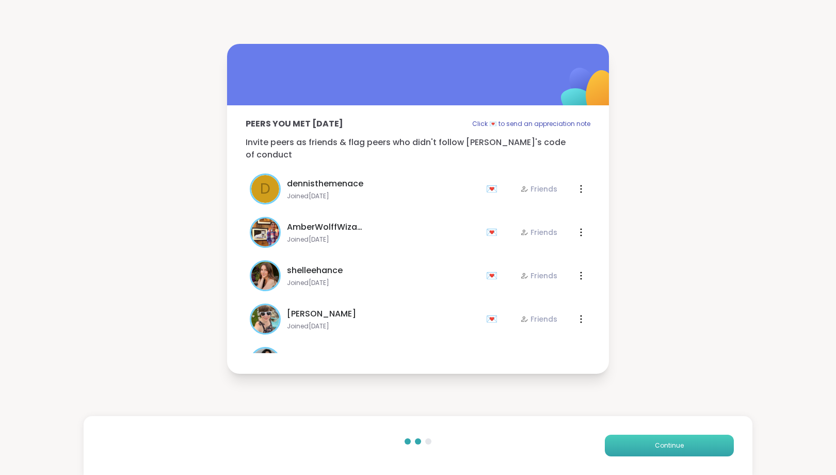
click at [686, 446] on button "Continue" at bounding box center [669, 446] width 129 height 22
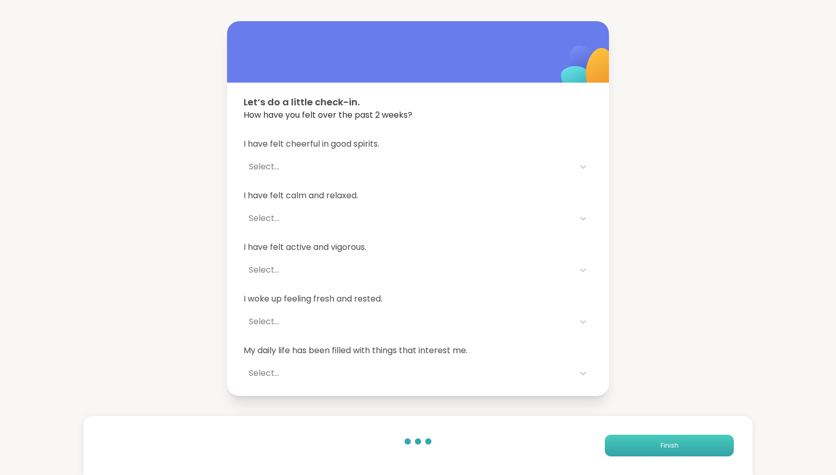
click at [686, 446] on button "Finish" at bounding box center [669, 446] width 129 height 22
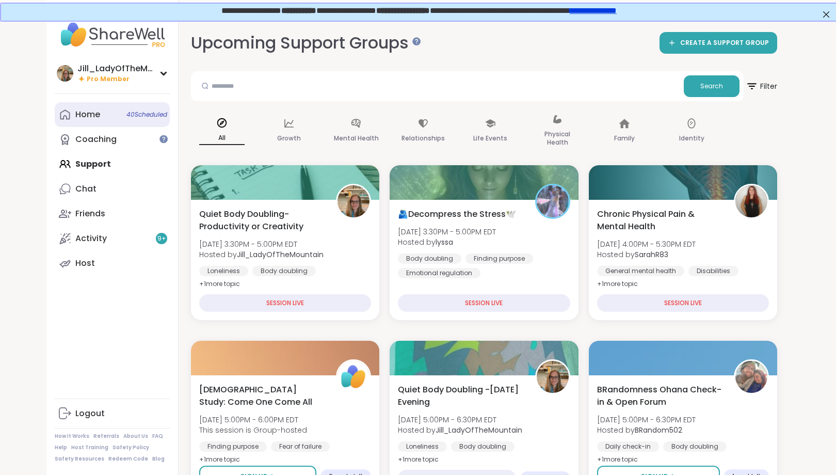
click at [144, 112] on span "40 Scheduled" at bounding box center [147, 114] width 41 height 8
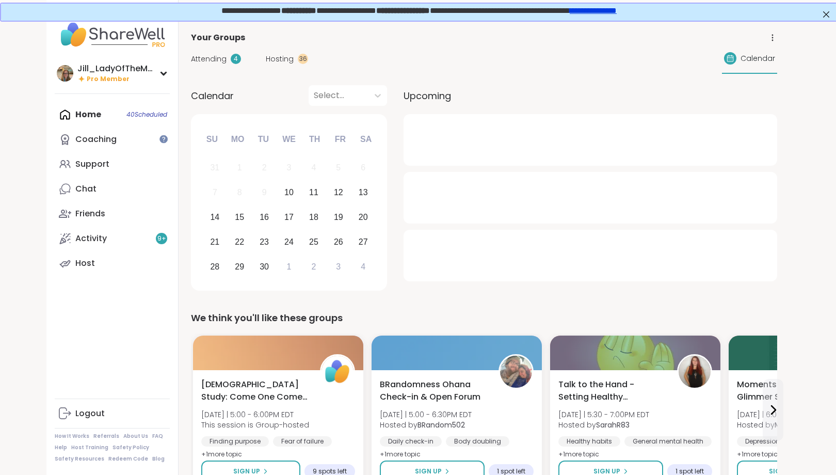
click at [291, 57] on span "Hosting" at bounding box center [280, 59] width 28 height 11
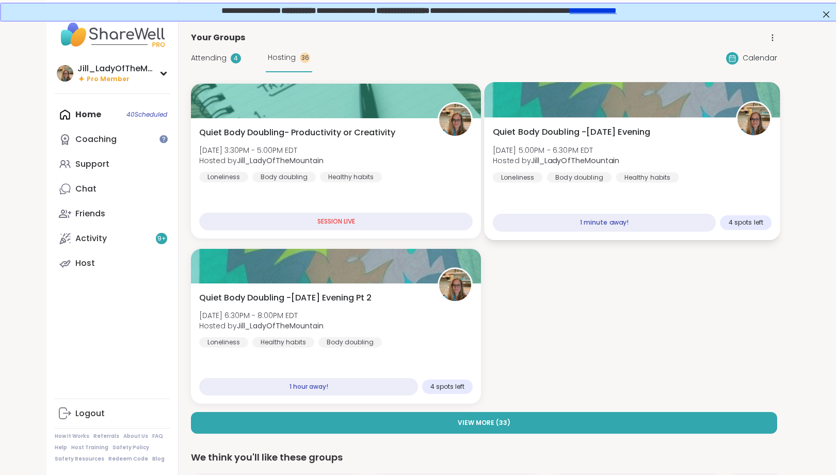
click at [579, 173] on div "Body doubling" at bounding box center [579, 177] width 65 height 10
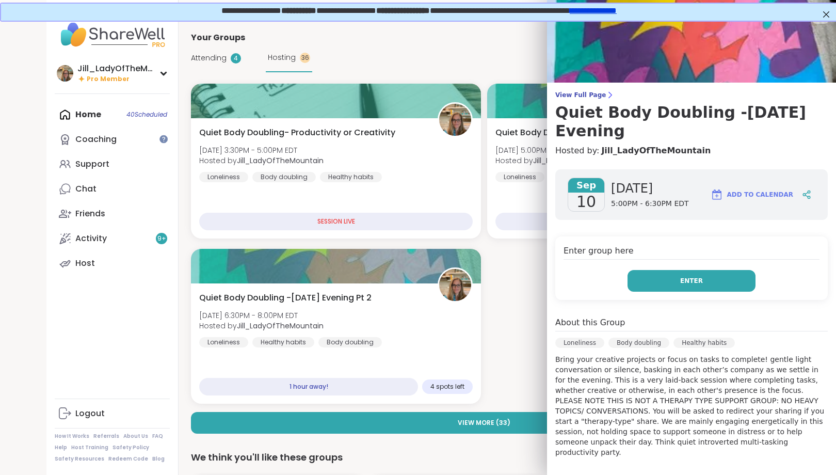
click at [682, 277] on button "Enter" at bounding box center [692, 281] width 128 height 22
click at [775, 222] on div "[DATE] [DATE] 5:00PM - 6:30PM EDT Add to Calendar Enter group here Enter About …" at bounding box center [691, 397] width 289 height 473
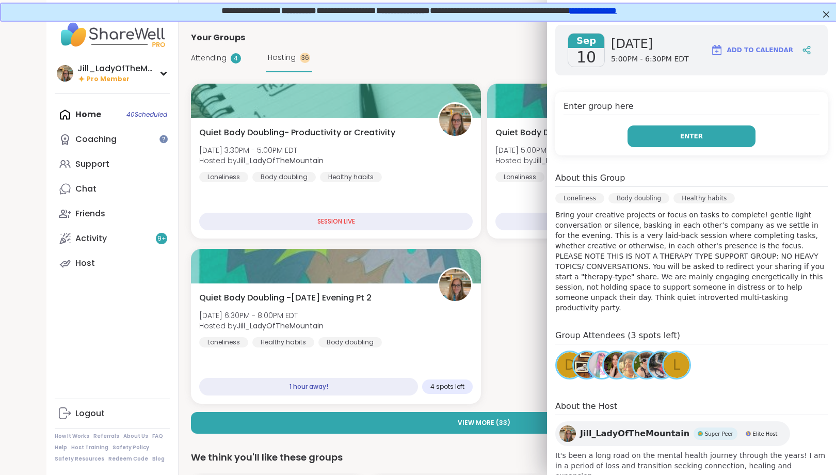
click at [695, 134] on span "Enter" at bounding box center [692, 136] width 23 height 9
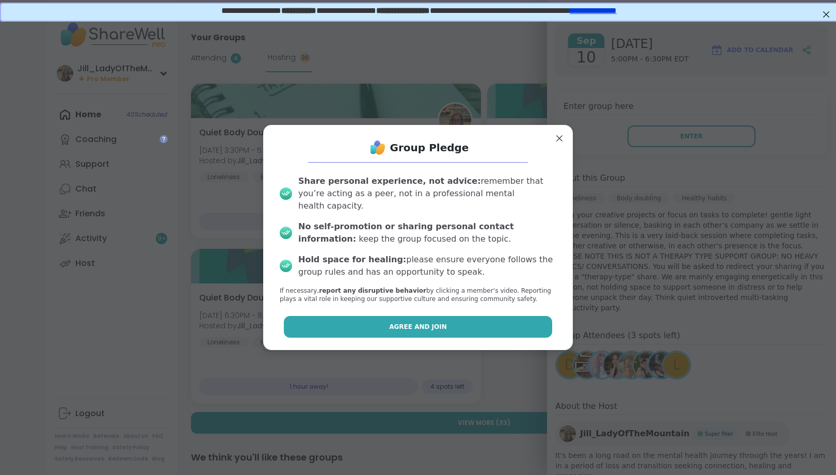
click at [407, 322] on span "Agree and Join" at bounding box center [418, 326] width 58 height 9
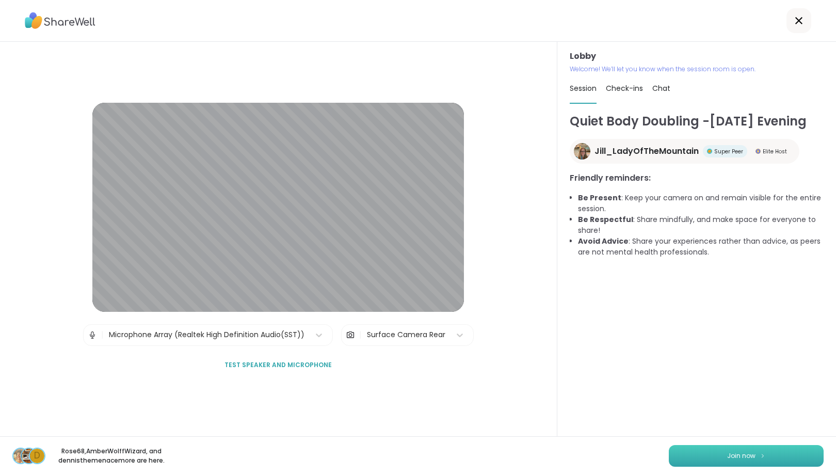
click at [738, 449] on button "Join now" at bounding box center [746, 456] width 155 height 22
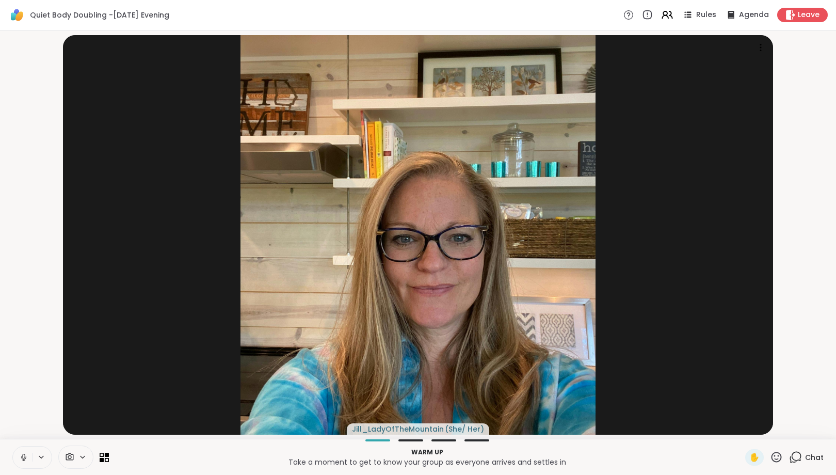
click at [796, 457] on icon at bounding box center [795, 457] width 13 height 13
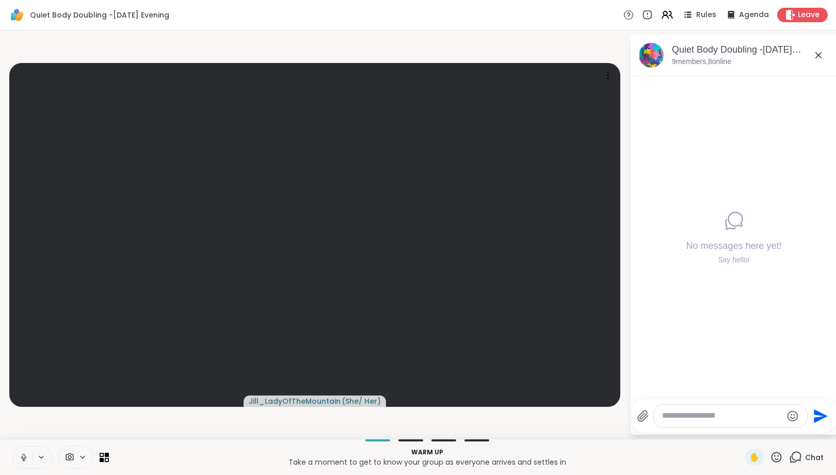
click at [82, 454] on icon at bounding box center [82, 457] width 8 height 9
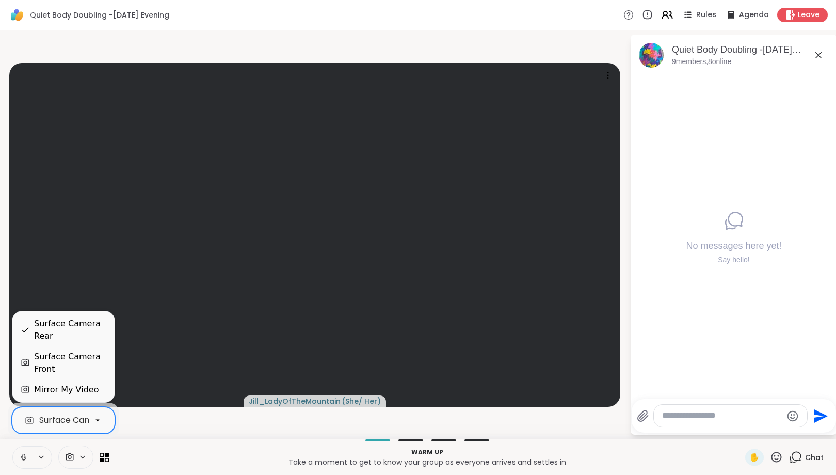
click at [98, 419] on icon at bounding box center [97, 420] width 9 height 9
click at [100, 363] on div "Surface Camera Front" at bounding box center [70, 363] width 72 height 25
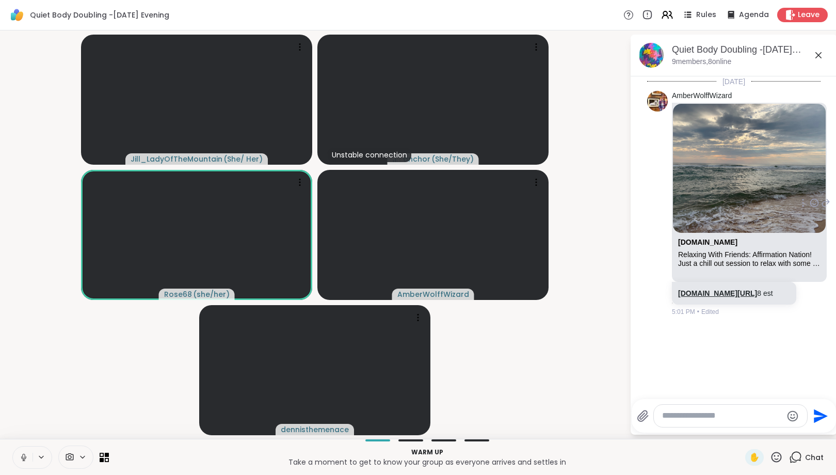
click at [726, 297] on link "[DOMAIN_NAME][URL]" at bounding box center [717, 293] width 79 height 8
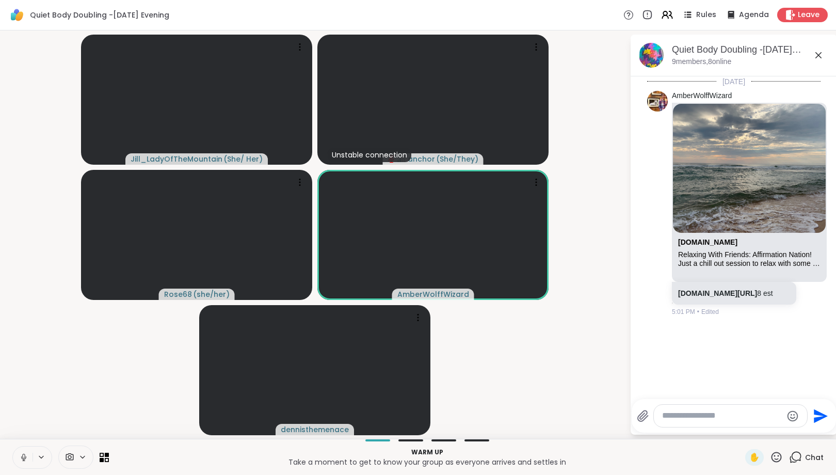
click at [691, 413] on textarea "Type your message" at bounding box center [722, 415] width 120 height 11
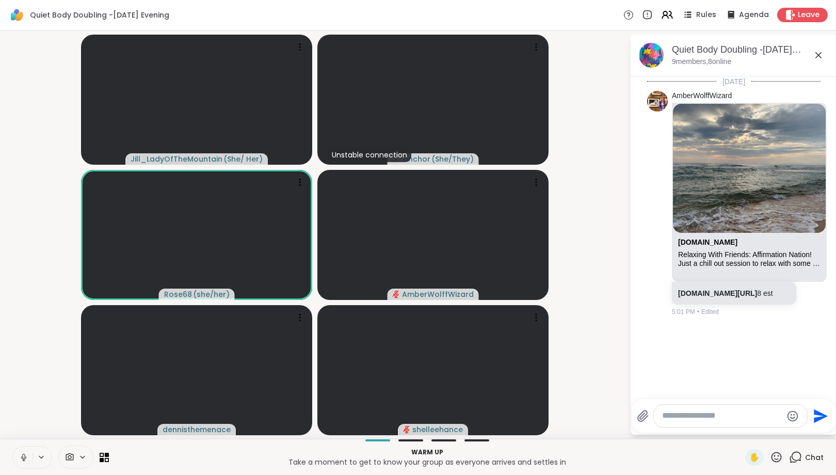
click at [677, 418] on textarea "Type your message" at bounding box center [722, 415] width 120 height 11
paste textarea "**********"
type textarea "**********"
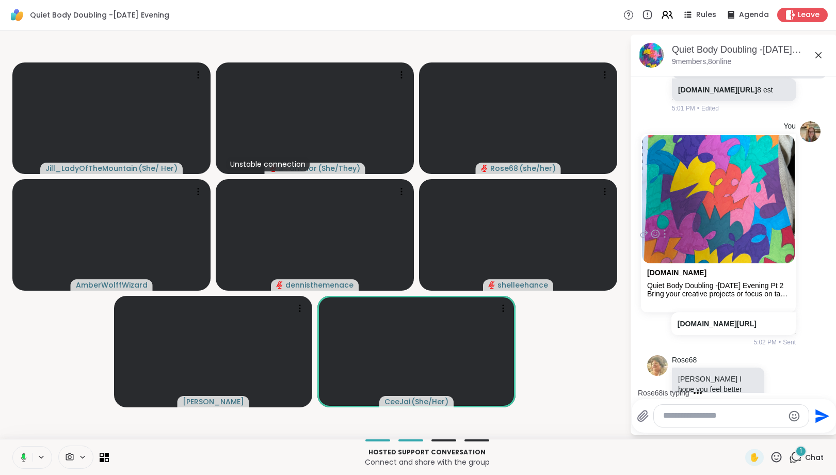
scroll to position [268, 0]
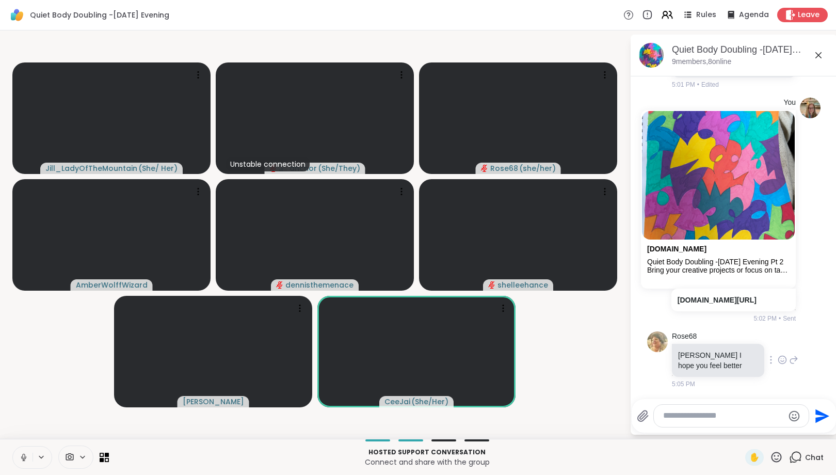
click at [788, 358] on div at bounding box center [783, 360] width 32 height 12
click at [783, 357] on icon at bounding box center [782, 360] width 9 height 10
click at [709, 340] on button "Select Reaction: Heart" at bounding box center [700, 343] width 21 height 21
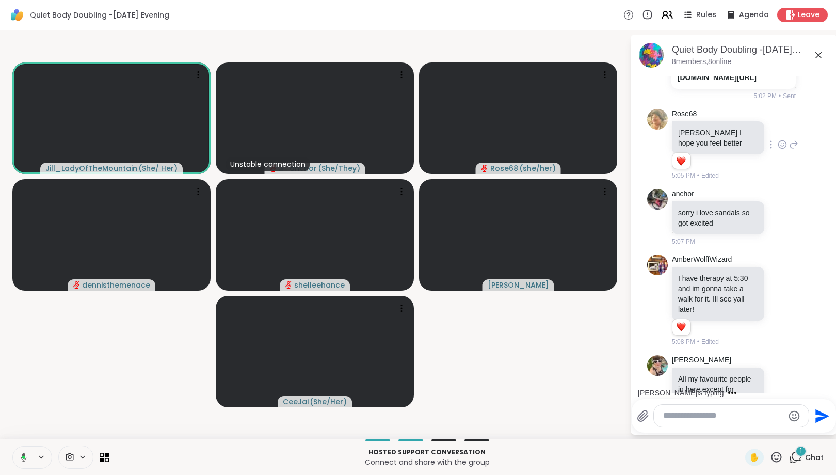
scroll to position [525, 0]
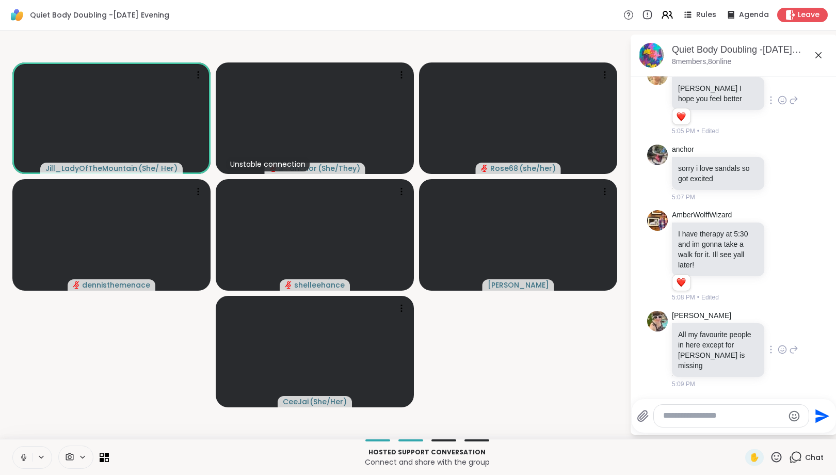
click at [780, 355] on icon at bounding box center [782, 349] width 9 height 10
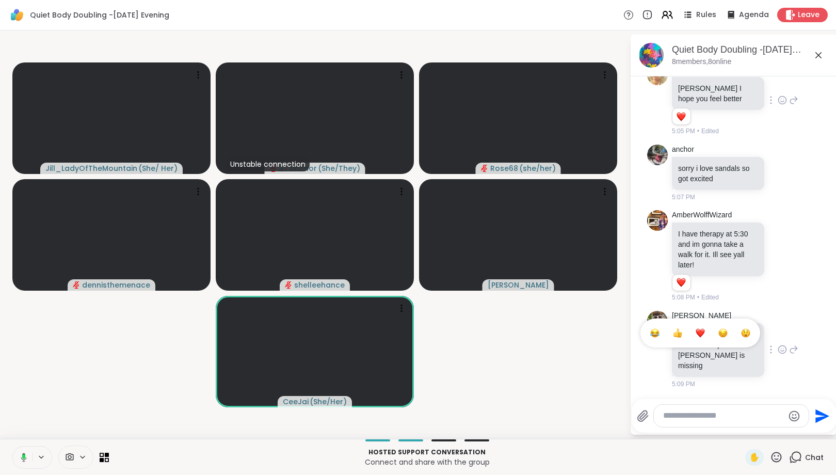
click at [708, 338] on button "Select Reaction: Heart" at bounding box center [700, 333] width 21 height 21
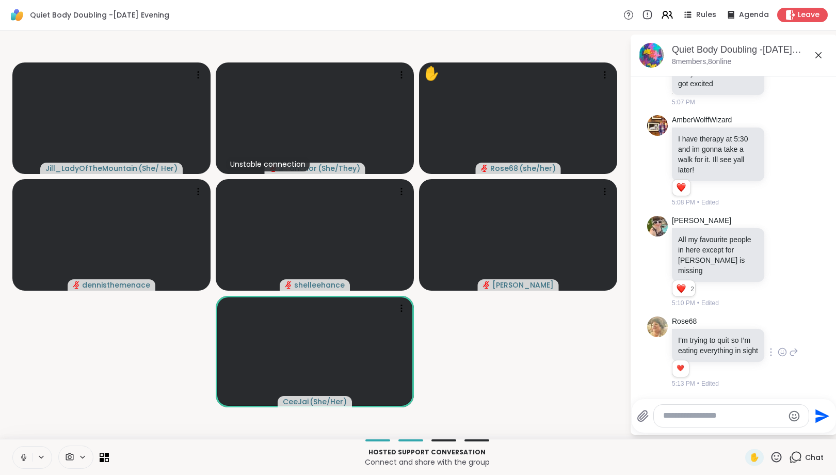
scroll to position [630, 0]
click at [785, 356] on div "Rose68 I’m trying to quit so I’m eating everything in sight ❤️ 1 1 5:13 PM • Ed…" at bounding box center [735, 353] width 127 height 72
click at [672, 416] on textarea "Type your message" at bounding box center [724, 415] width 120 height 11
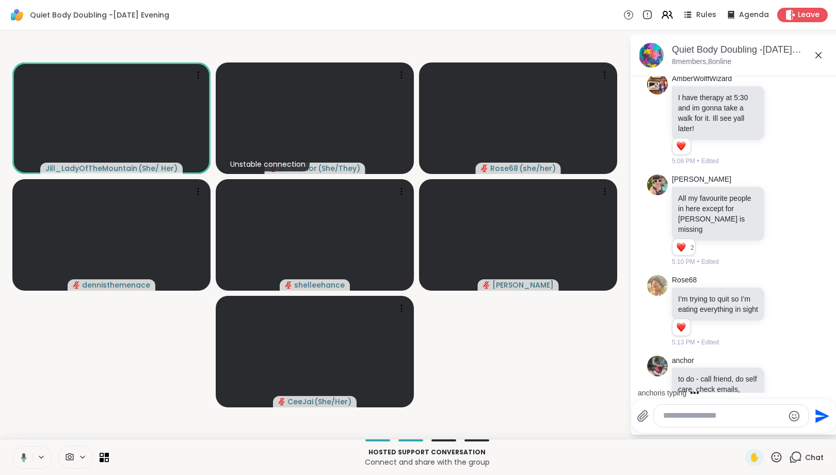
scroll to position [706, 0]
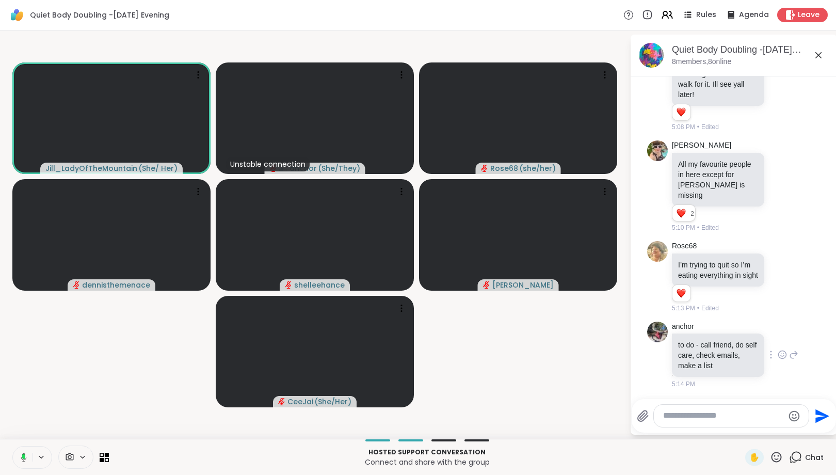
click at [783, 355] on icon at bounding box center [782, 355] width 9 height 10
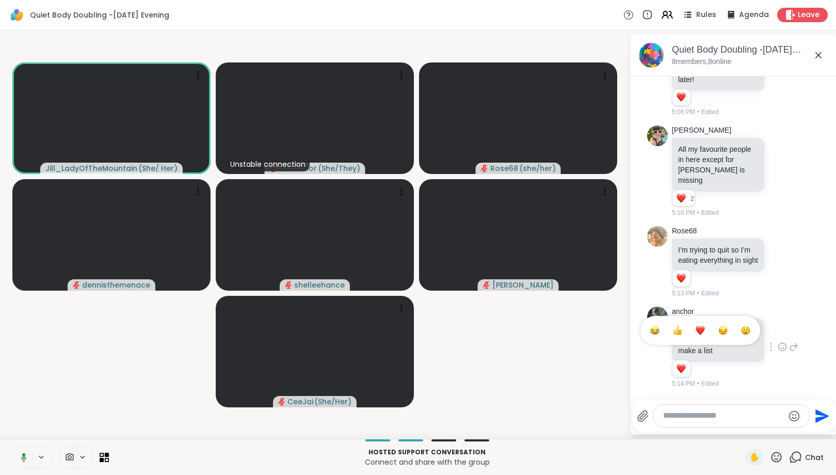
click at [703, 329] on div "Select Reaction: Heart" at bounding box center [700, 330] width 9 height 9
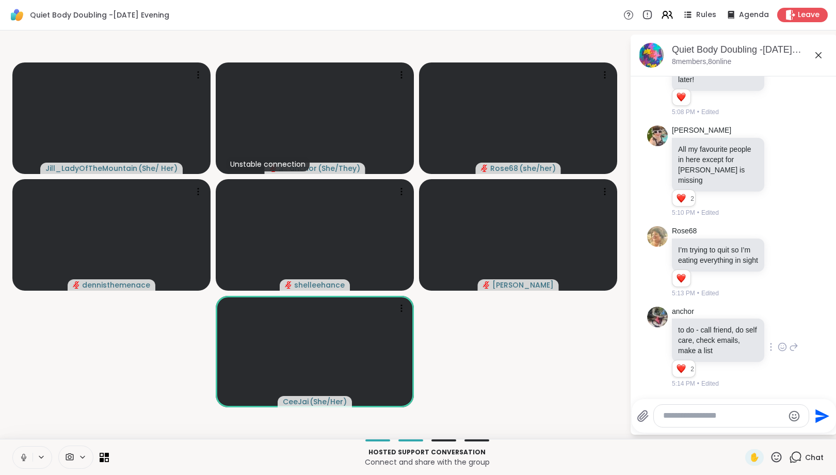
click at [25, 459] on icon at bounding box center [23, 457] width 5 height 3
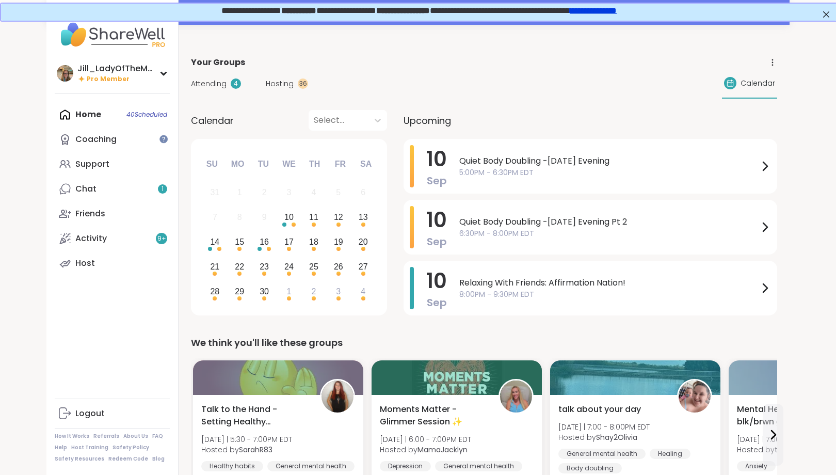
click at [281, 82] on span "Hosting" at bounding box center [280, 83] width 28 height 11
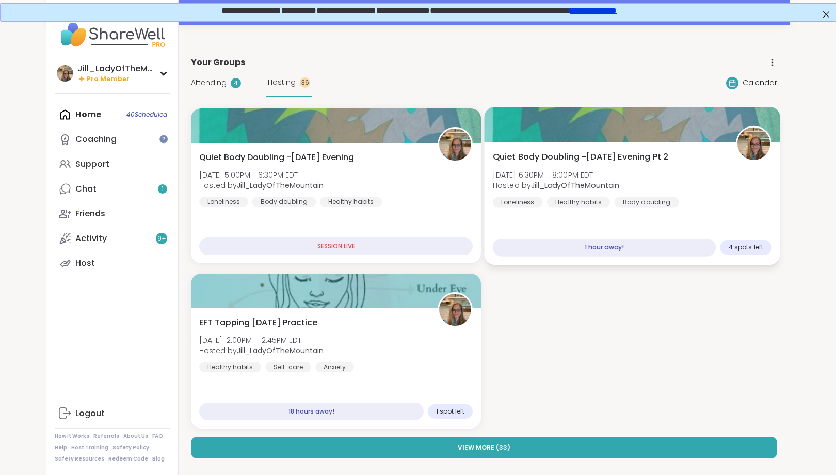
click at [592, 209] on div "Quiet Body Doubling -Wednesday Evening Pt 2 Wed, Sep 10 | 6:30PM - 8:00PM EDT H…" at bounding box center [632, 203] width 296 height 123
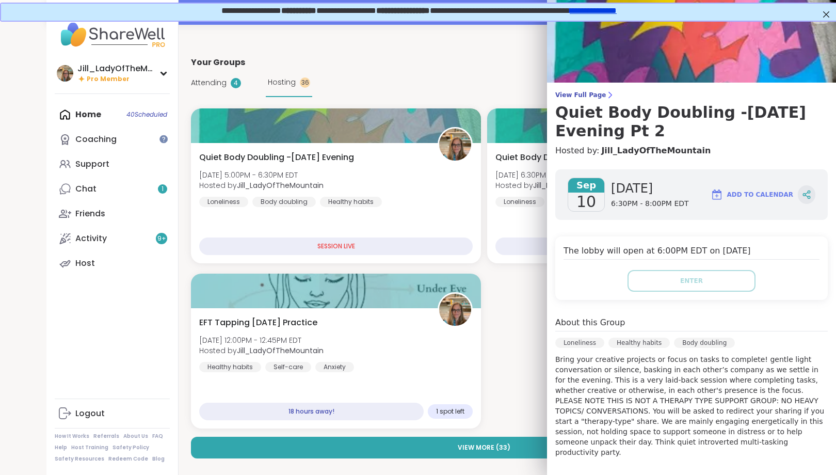
click at [812, 196] on div at bounding box center [807, 194] width 18 height 19
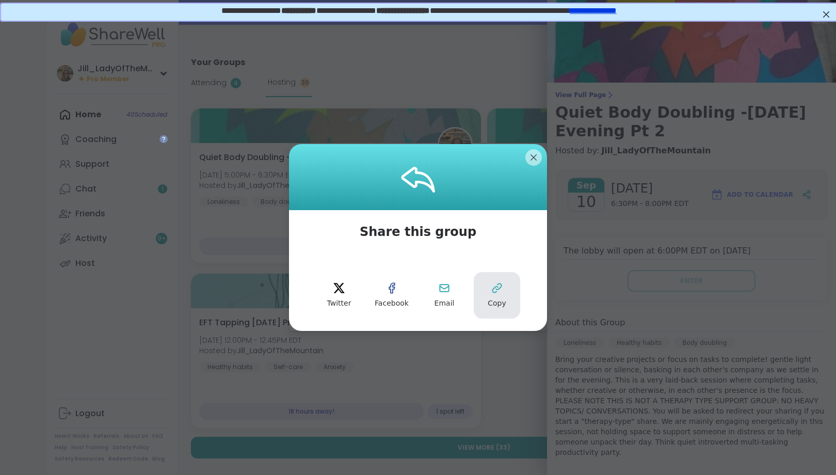
click at [499, 291] on icon at bounding box center [497, 288] width 12 height 12
